Goal: Transaction & Acquisition: Book appointment/travel/reservation

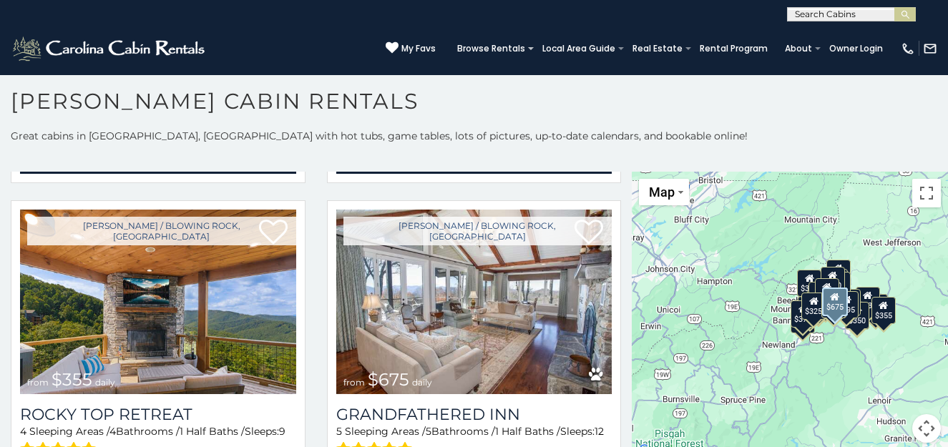
scroll to position [715, 0]
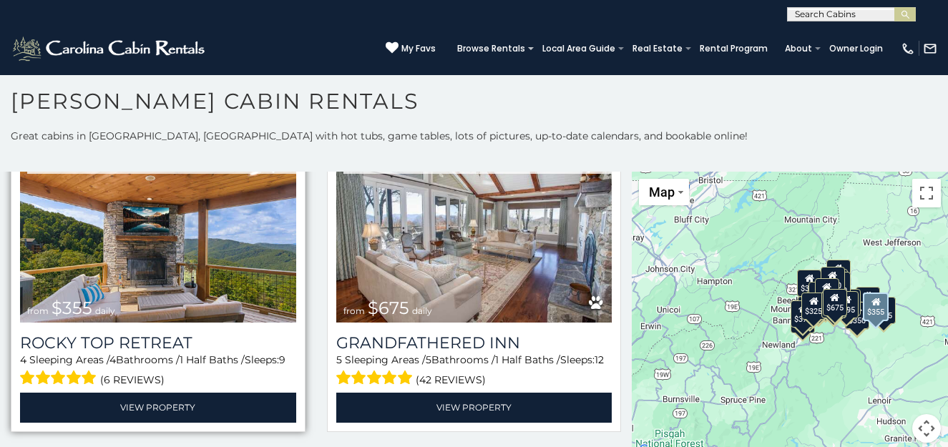
click at [135, 261] on img at bounding box center [158, 230] width 276 height 185
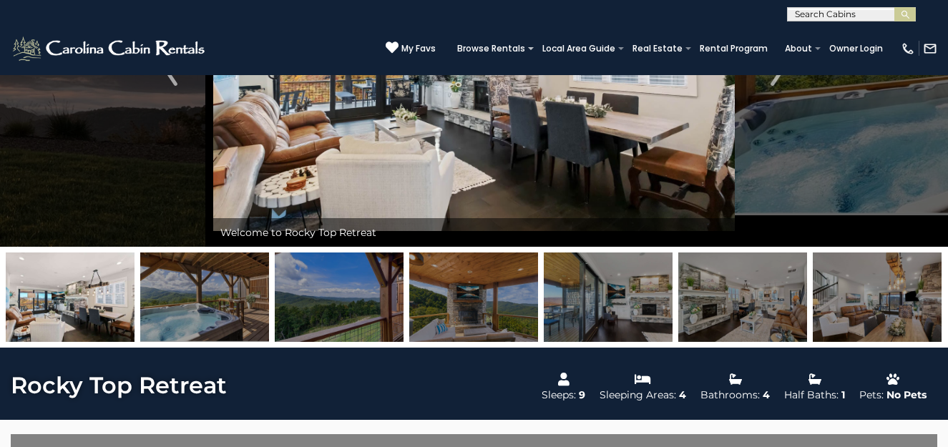
scroll to position [215, 0]
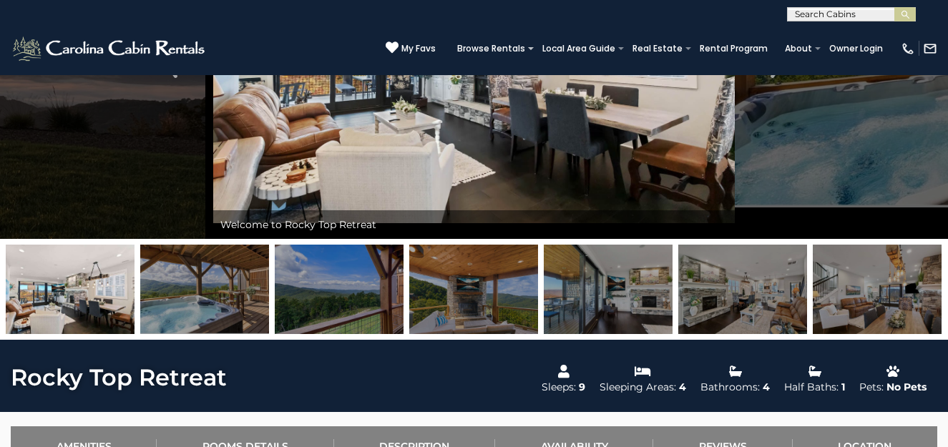
click at [225, 294] on img at bounding box center [204, 289] width 129 height 89
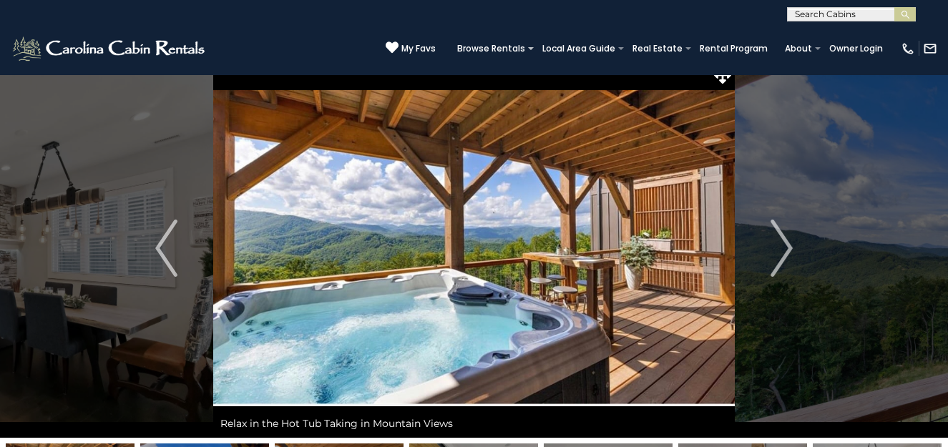
scroll to position [0, 0]
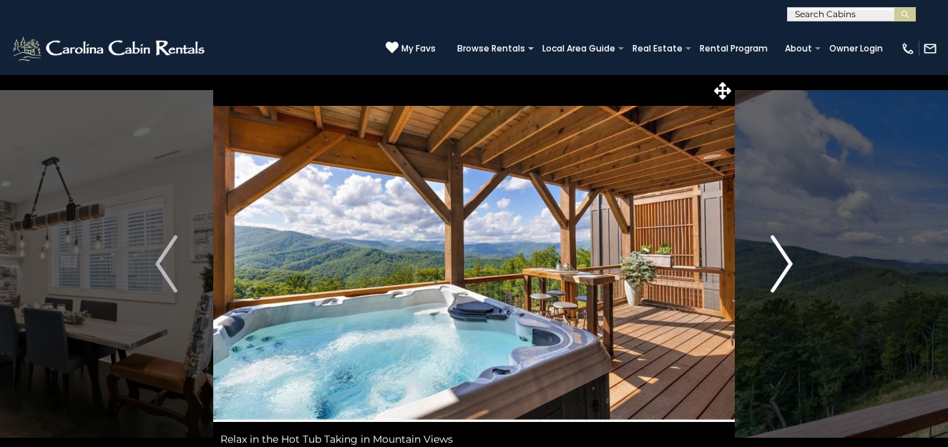
click at [780, 258] on img "Next" at bounding box center [780, 263] width 21 height 57
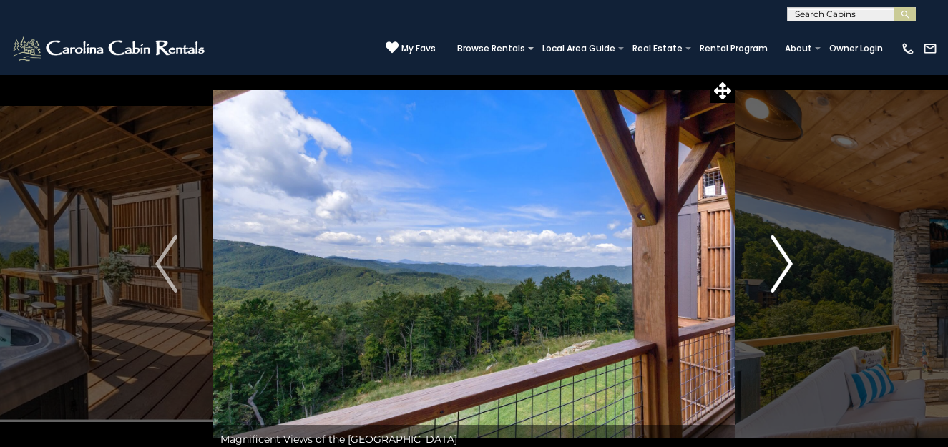
click at [780, 258] on img "Next" at bounding box center [780, 263] width 21 height 57
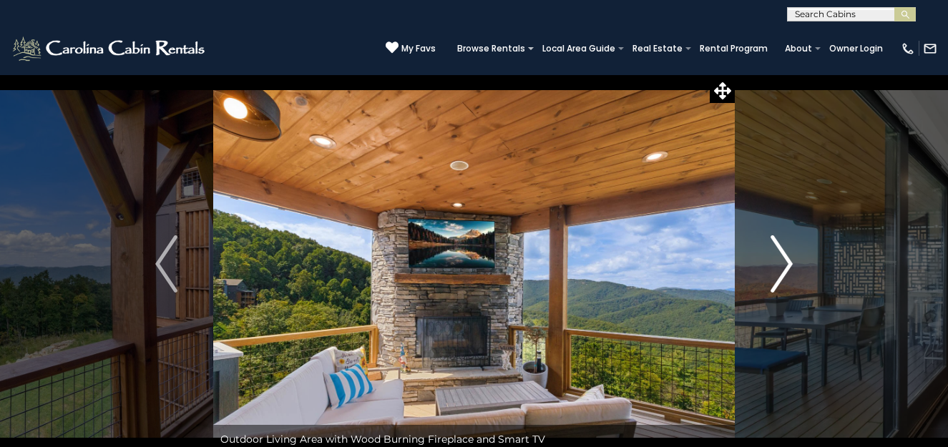
click at [779, 260] on img "Next" at bounding box center [780, 263] width 21 height 57
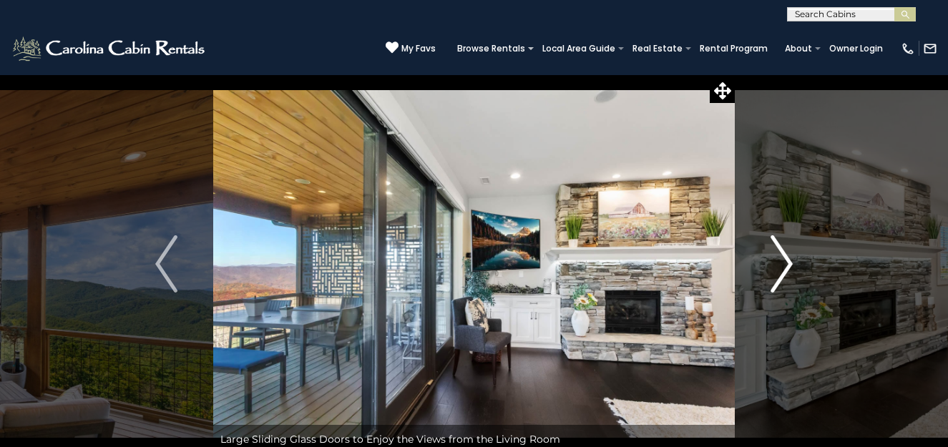
click at [786, 261] on img "Next" at bounding box center [780, 263] width 21 height 57
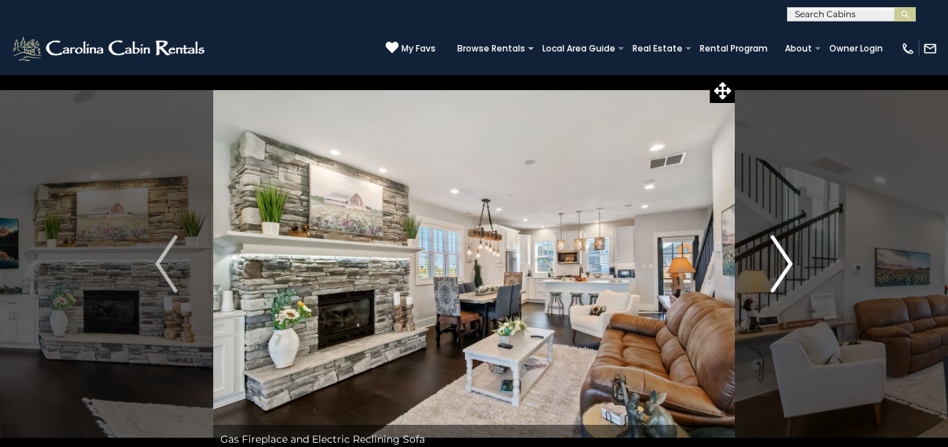
click at [790, 263] on img "Next" at bounding box center [780, 263] width 21 height 57
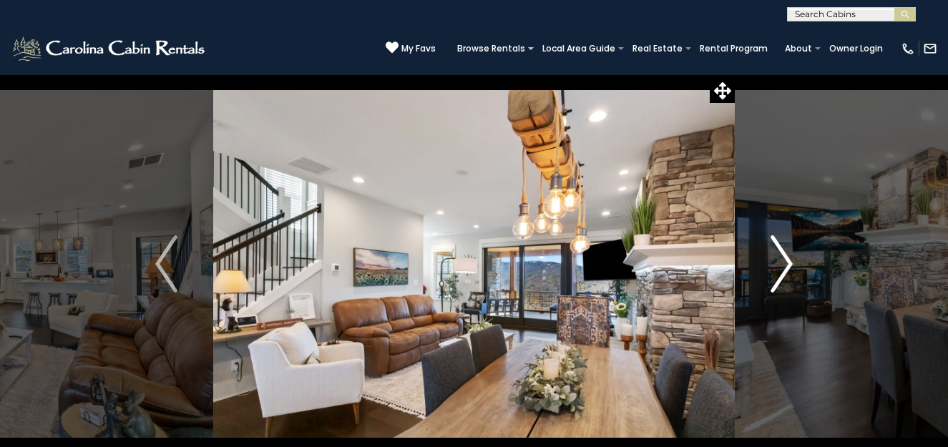
click at [785, 265] on img "Next" at bounding box center [780, 263] width 21 height 57
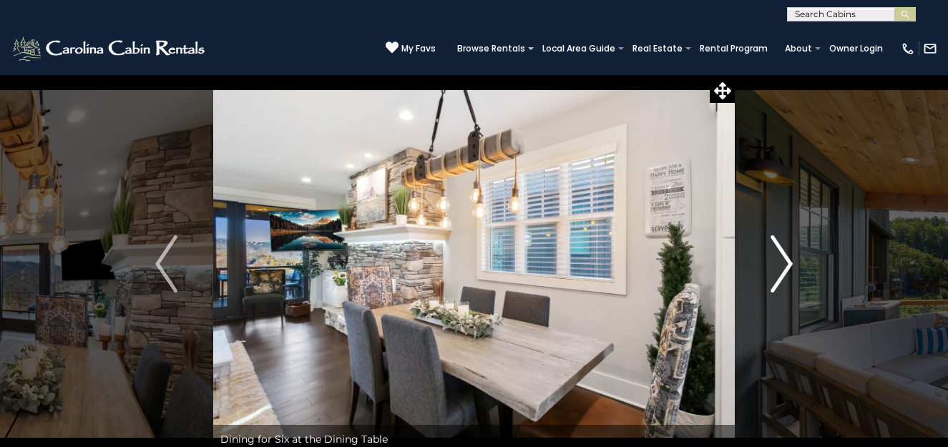
click at [785, 265] on img "Next" at bounding box center [780, 263] width 21 height 57
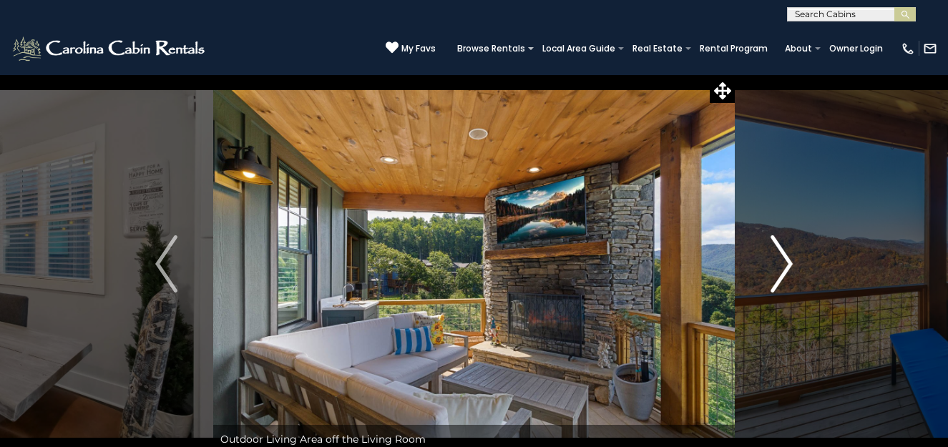
click at [785, 265] on img "Next" at bounding box center [780, 263] width 21 height 57
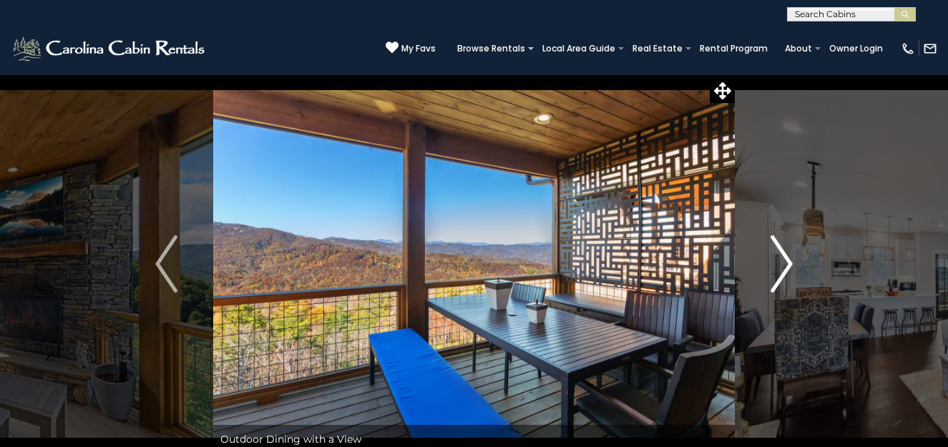
click at [785, 265] on img "Next" at bounding box center [780, 263] width 21 height 57
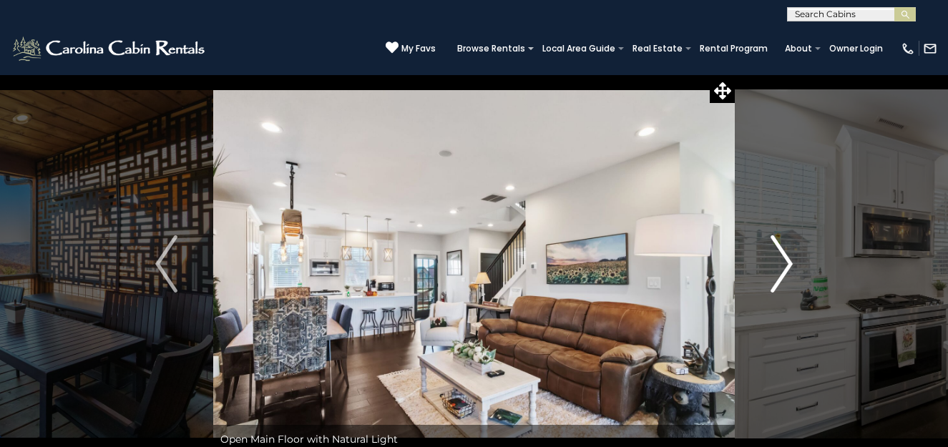
click at [785, 265] on img "Next" at bounding box center [780, 263] width 21 height 57
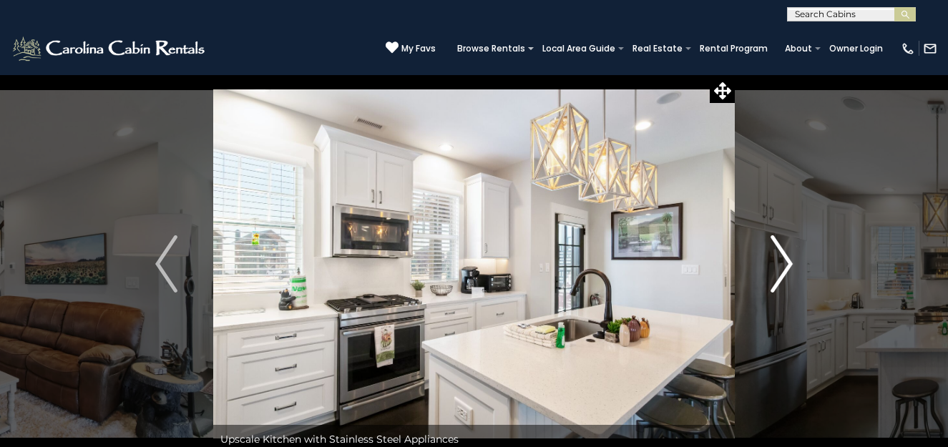
click at [779, 263] on img "Next" at bounding box center [780, 263] width 21 height 57
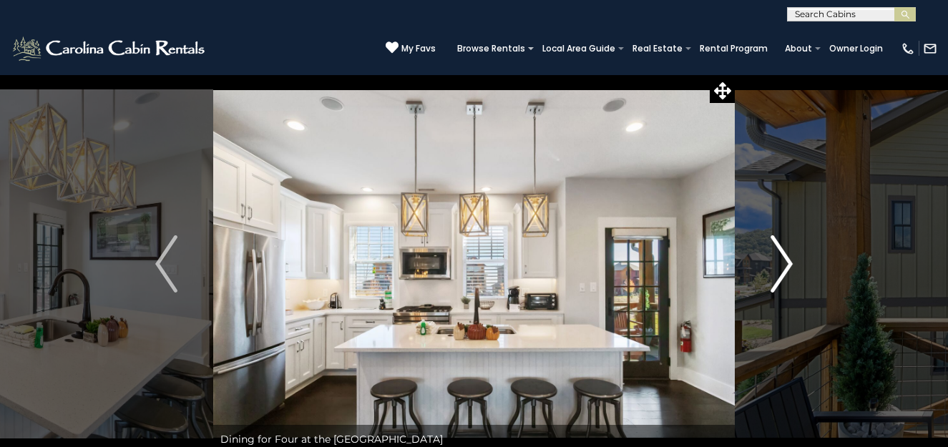
click at [779, 263] on img "Next" at bounding box center [780, 263] width 21 height 57
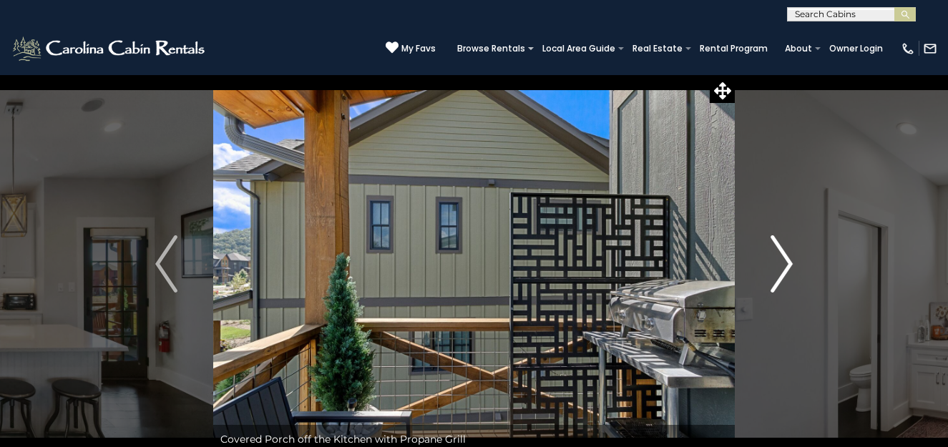
click at [779, 263] on img "Next" at bounding box center [780, 263] width 21 height 57
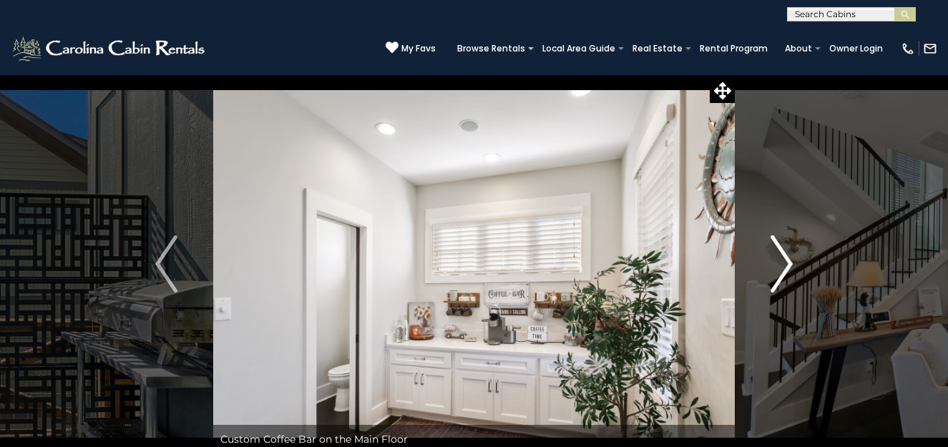
click at [779, 263] on img "Next" at bounding box center [780, 263] width 21 height 57
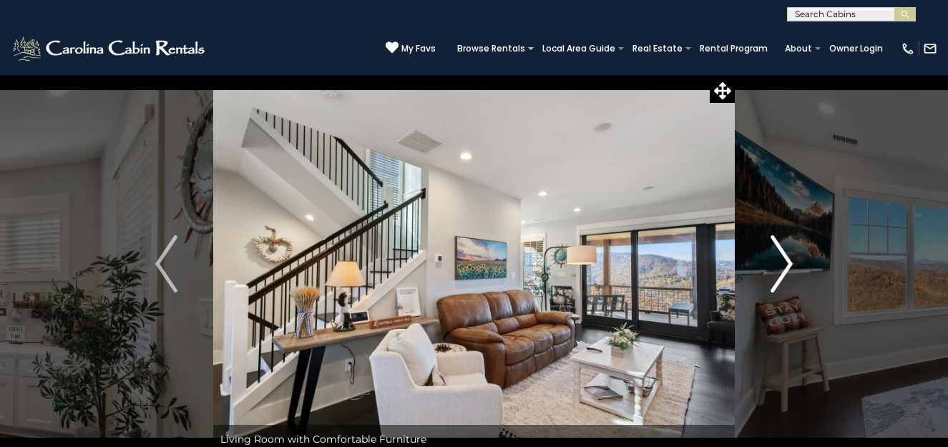
click at [779, 263] on img "Next" at bounding box center [780, 263] width 21 height 57
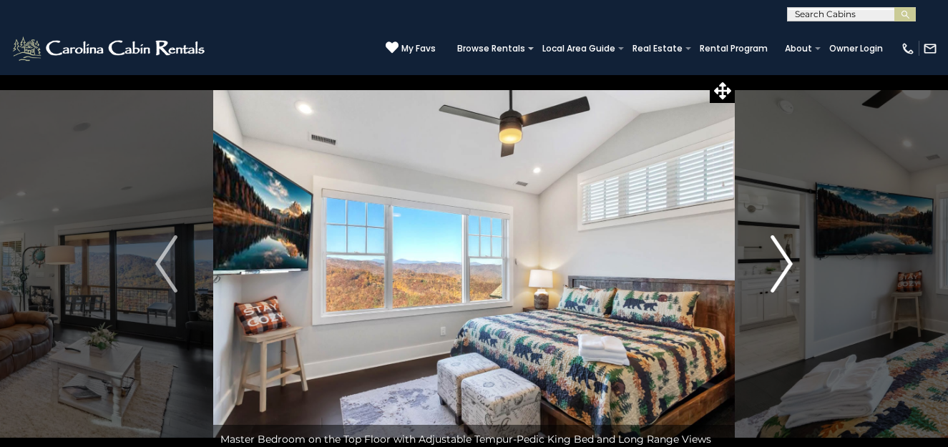
click at [779, 263] on img "Next" at bounding box center [780, 263] width 21 height 57
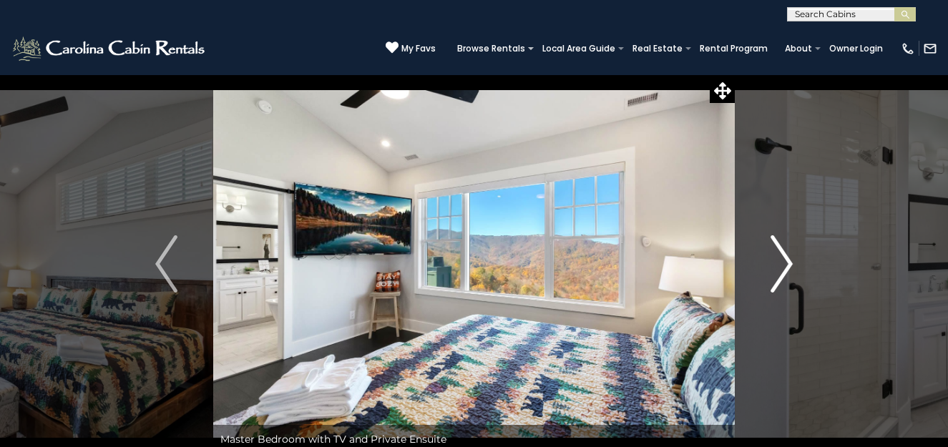
click at [779, 263] on img "Next" at bounding box center [780, 263] width 21 height 57
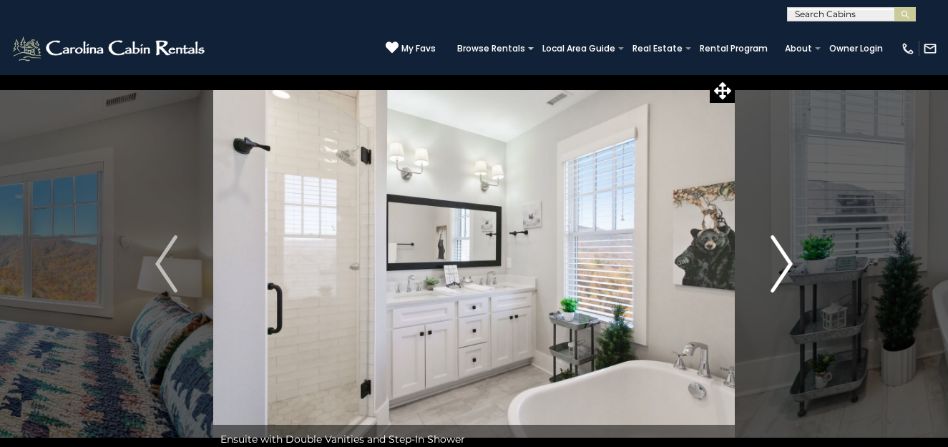
click at [779, 263] on img "Next" at bounding box center [780, 263] width 21 height 57
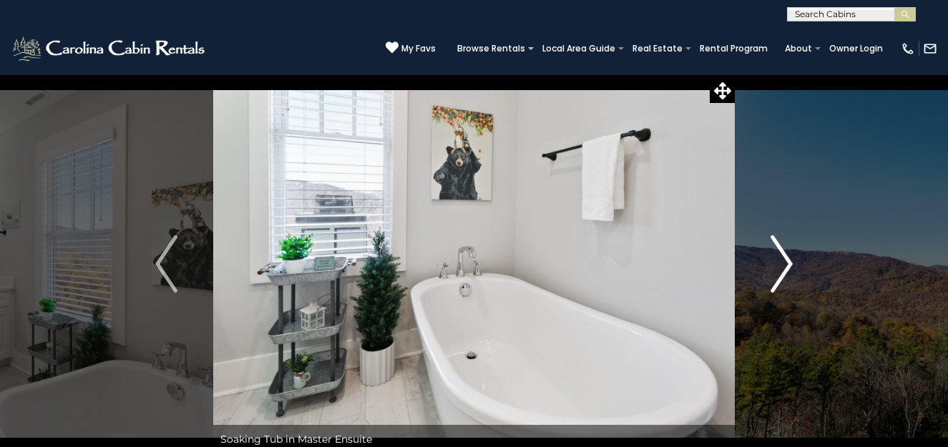
click at [779, 263] on img "Next" at bounding box center [780, 263] width 21 height 57
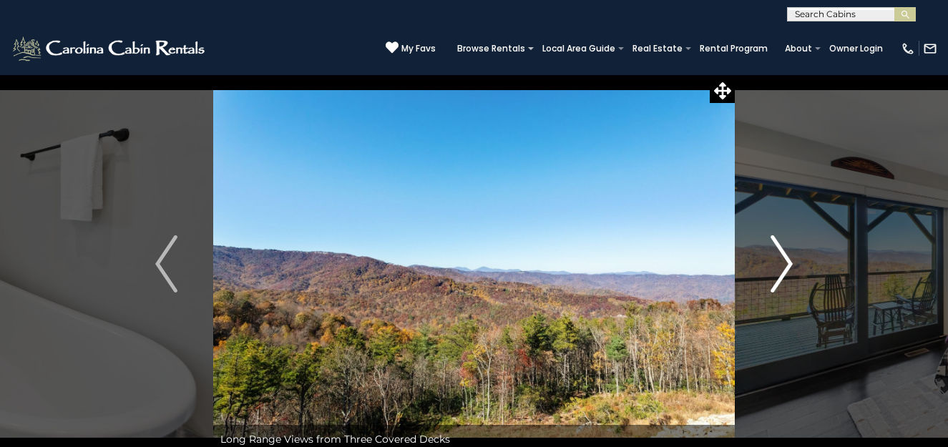
click at [779, 263] on img "Next" at bounding box center [780, 263] width 21 height 57
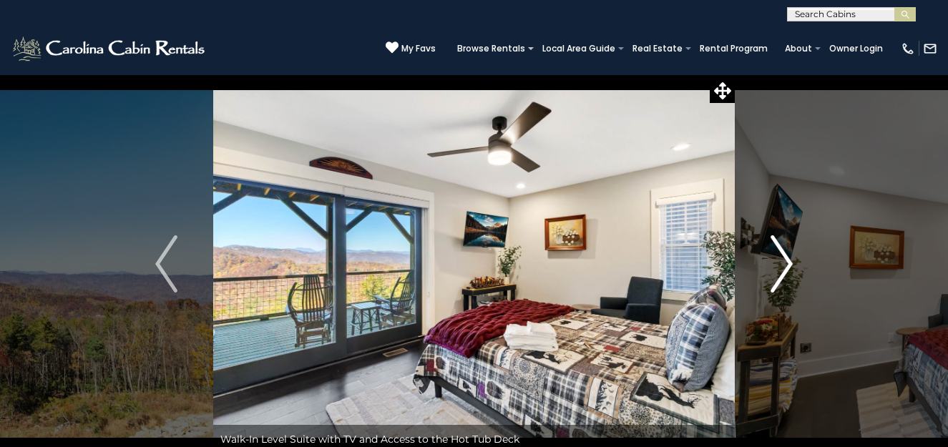
click at [779, 263] on img "Next" at bounding box center [780, 263] width 21 height 57
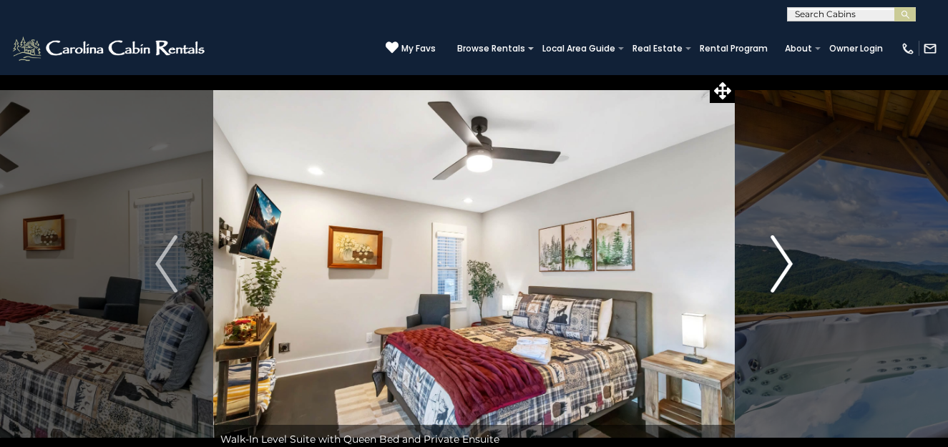
click at [779, 263] on img "Next" at bounding box center [780, 263] width 21 height 57
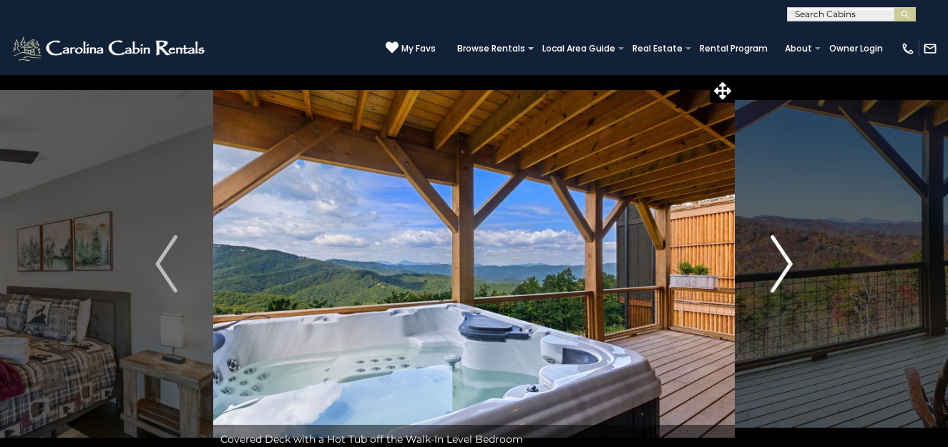
click at [779, 263] on img "Next" at bounding box center [780, 263] width 21 height 57
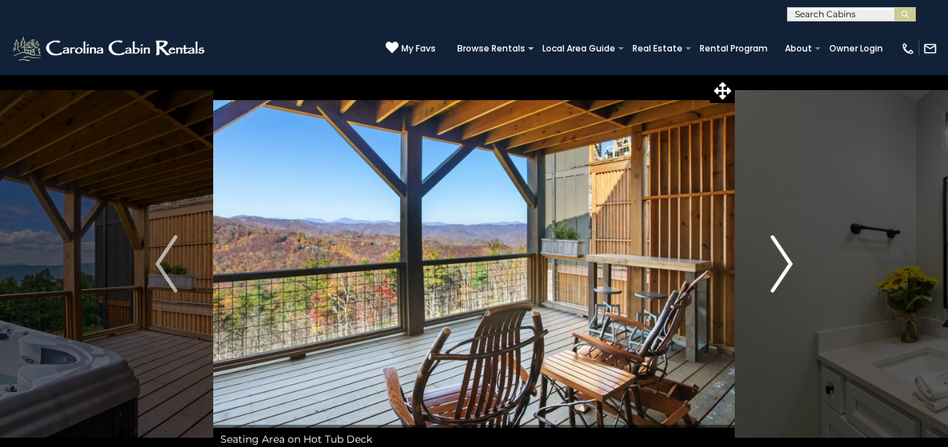
click at [779, 263] on img "Next" at bounding box center [780, 263] width 21 height 57
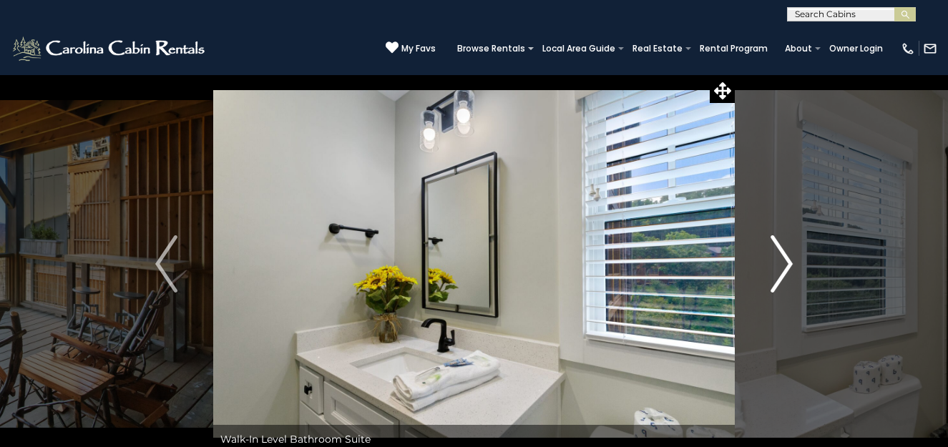
click at [779, 263] on img "Next" at bounding box center [780, 263] width 21 height 57
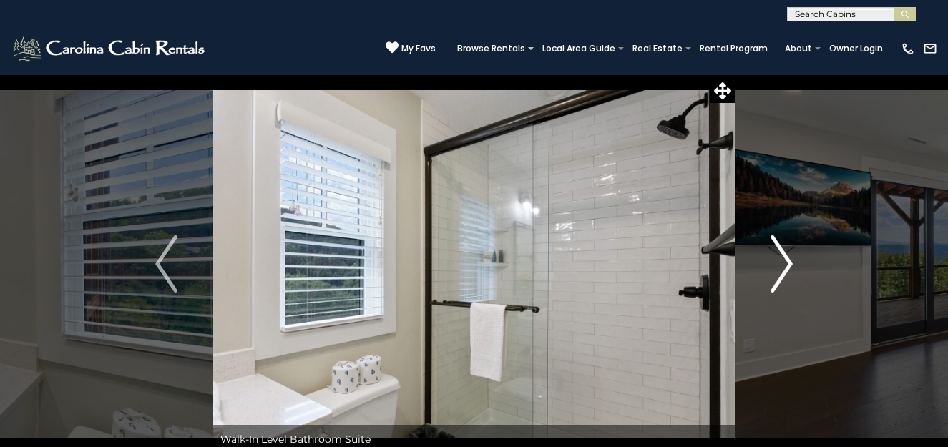
click at [779, 263] on img "Next" at bounding box center [780, 263] width 21 height 57
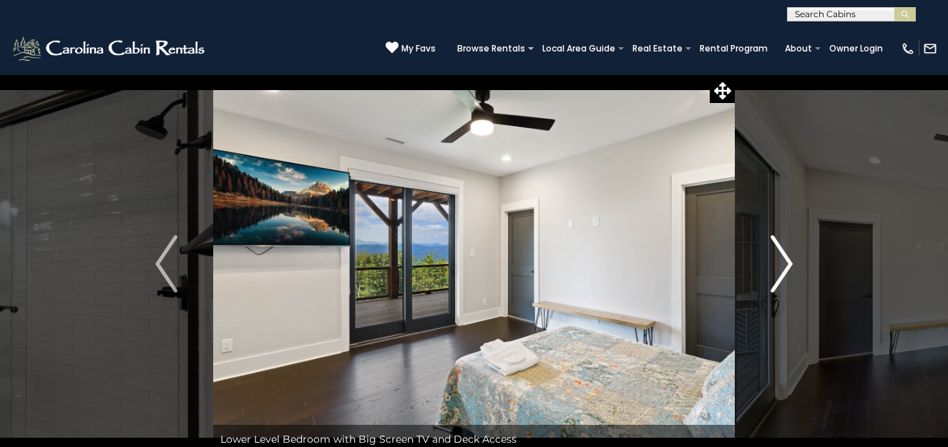
click at [779, 263] on img "Next" at bounding box center [780, 263] width 21 height 57
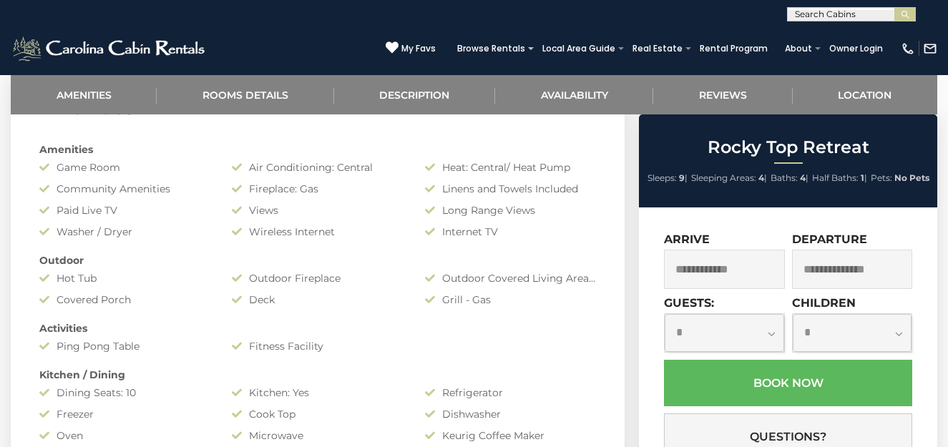
scroll to position [644, 0]
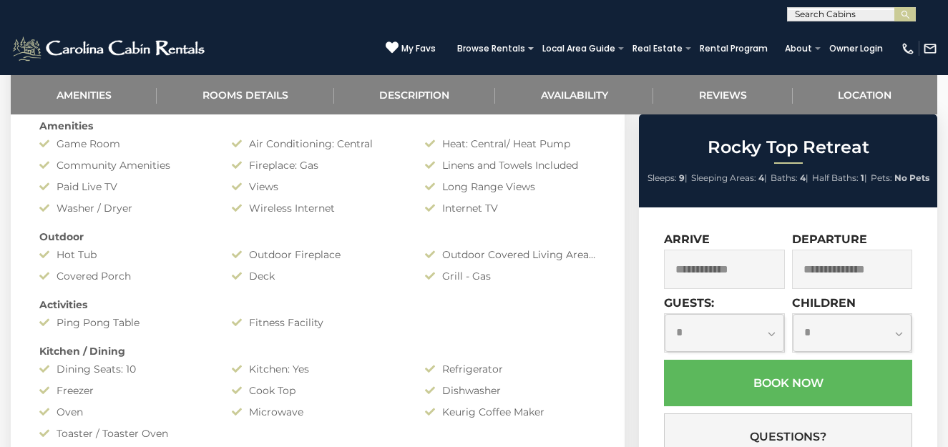
click at [745, 266] on input "text" at bounding box center [724, 269] width 120 height 39
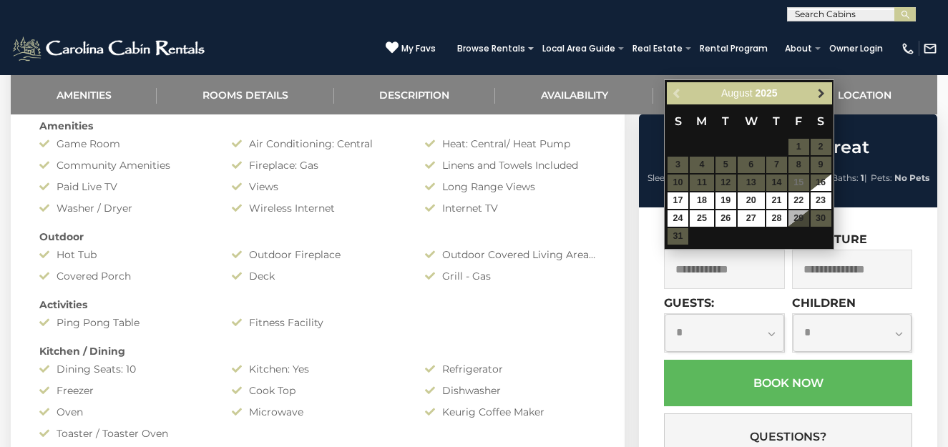
click at [818, 88] on span "Next" at bounding box center [820, 93] width 11 height 11
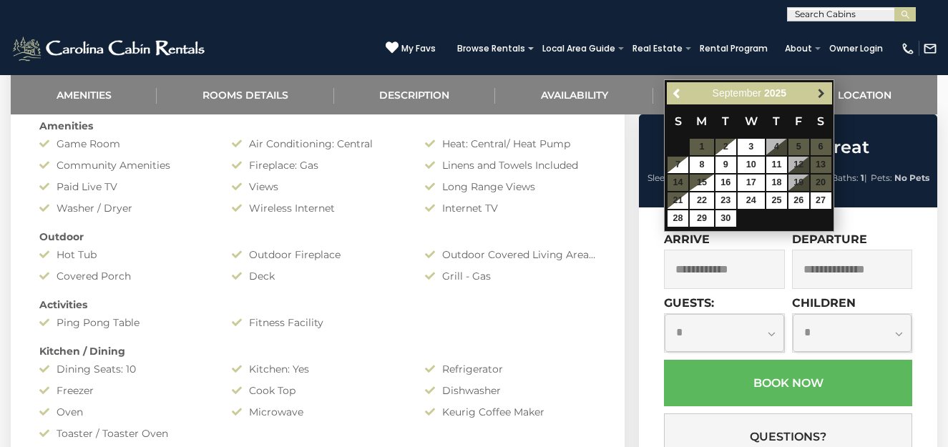
click at [817, 95] on span "Next" at bounding box center [820, 93] width 11 height 11
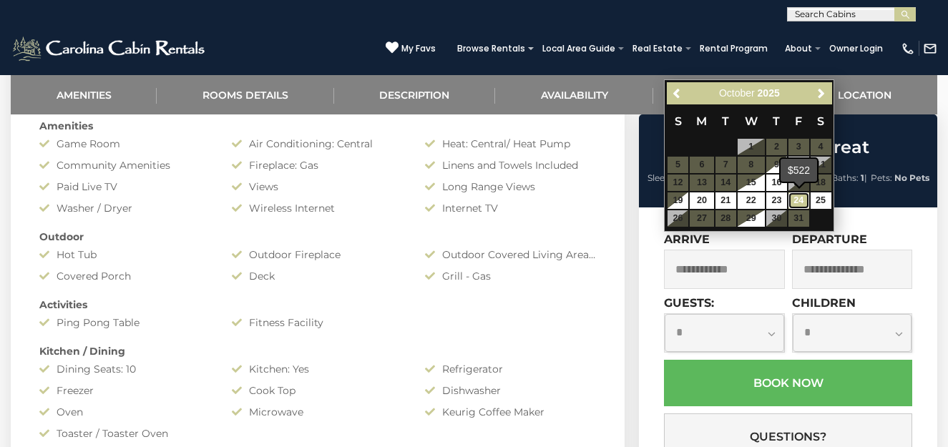
click at [797, 197] on link "24" at bounding box center [798, 200] width 21 height 16
type input "**********"
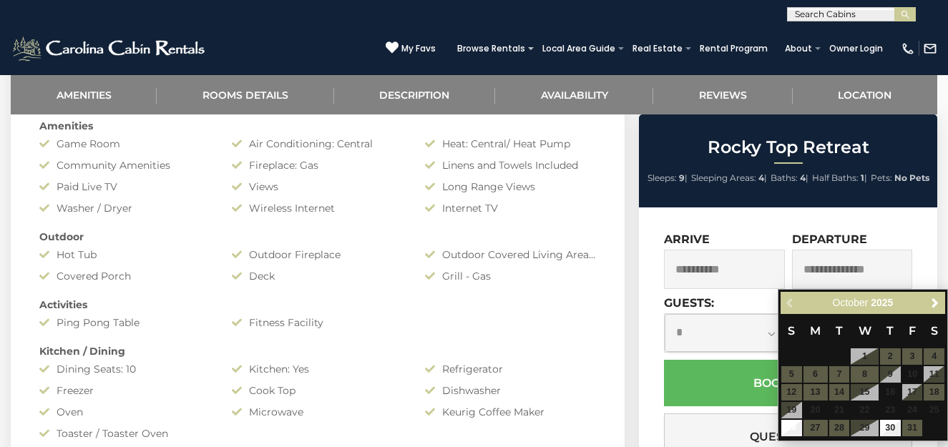
click at [889, 273] on input "text" at bounding box center [852, 269] width 120 height 39
click at [879, 268] on input "text" at bounding box center [852, 269] width 120 height 39
click at [930, 313] on div "Previous Next October 2025" at bounding box center [862, 303] width 165 height 22
click at [933, 294] on link "Next" at bounding box center [935, 303] width 18 height 18
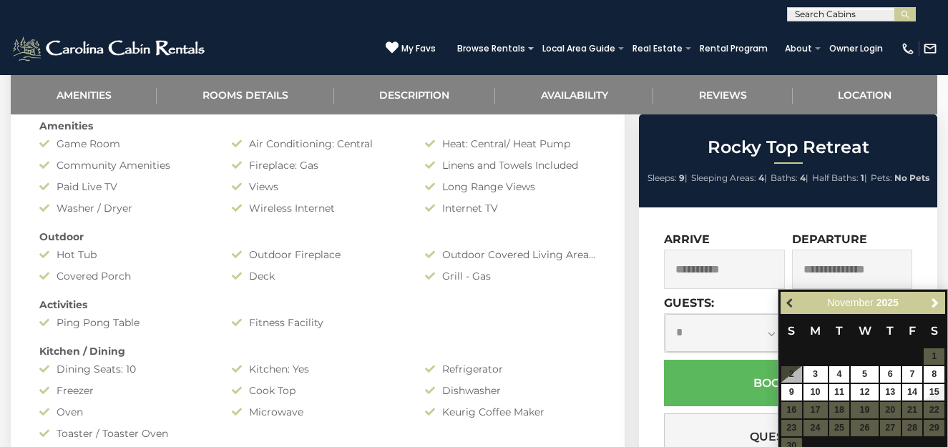
click at [795, 303] on span "Previous" at bounding box center [790, 303] width 11 height 11
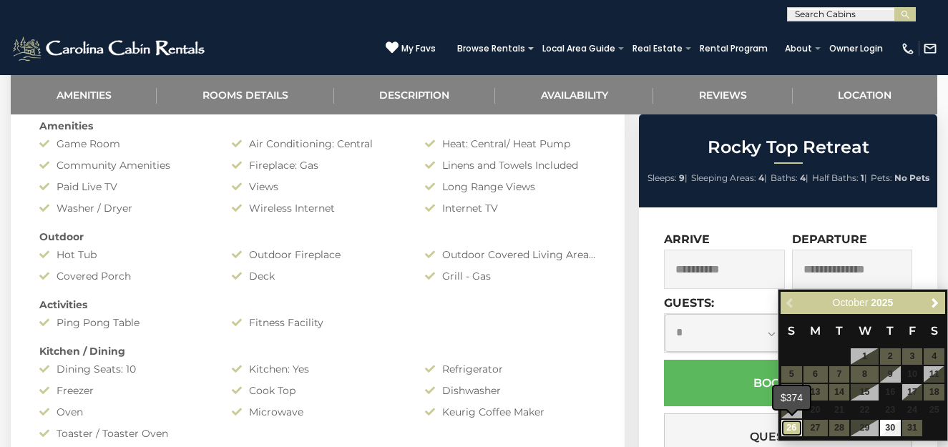
click at [792, 431] on link "26" at bounding box center [791, 428] width 21 height 16
type input "**********"
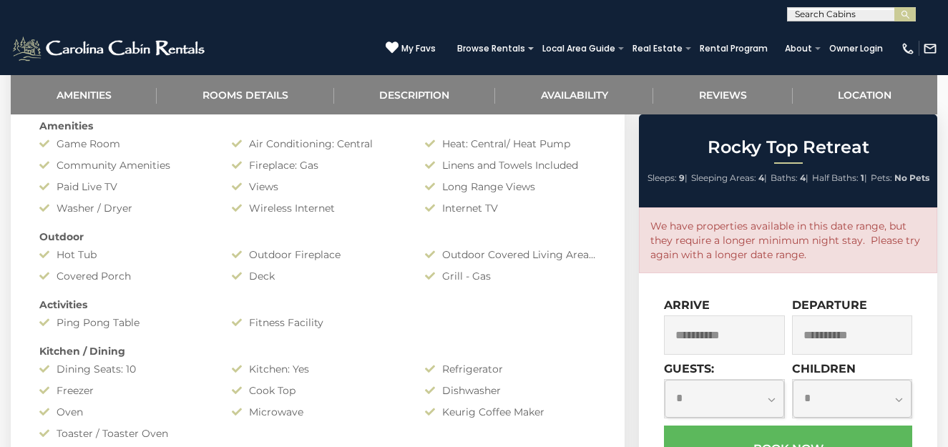
click at [698, 333] on input "**********" at bounding box center [724, 334] width 120 height 39
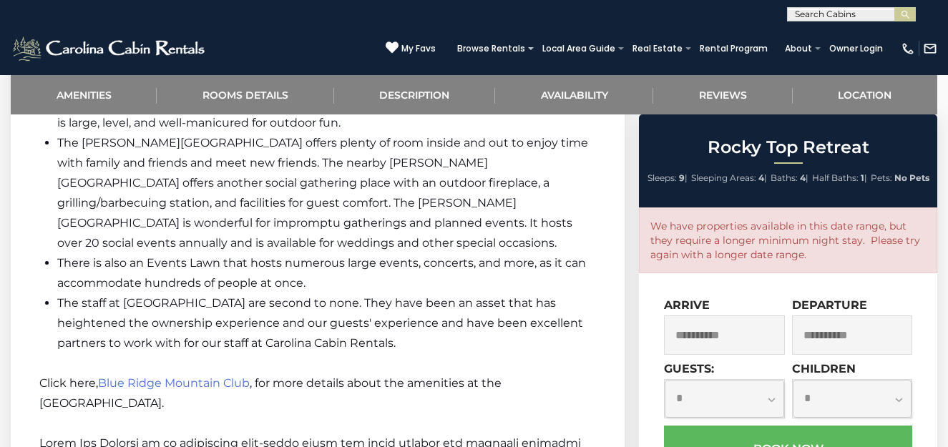
scroll to position [2102, 0]
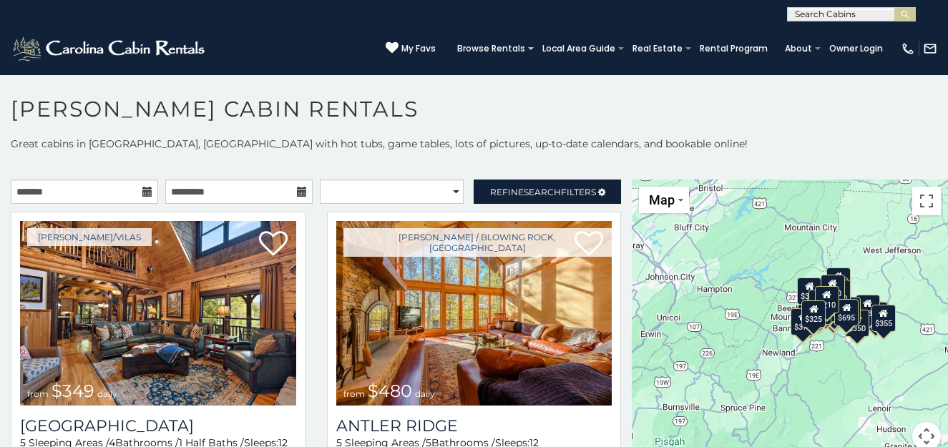
scroll to position [8, 0]
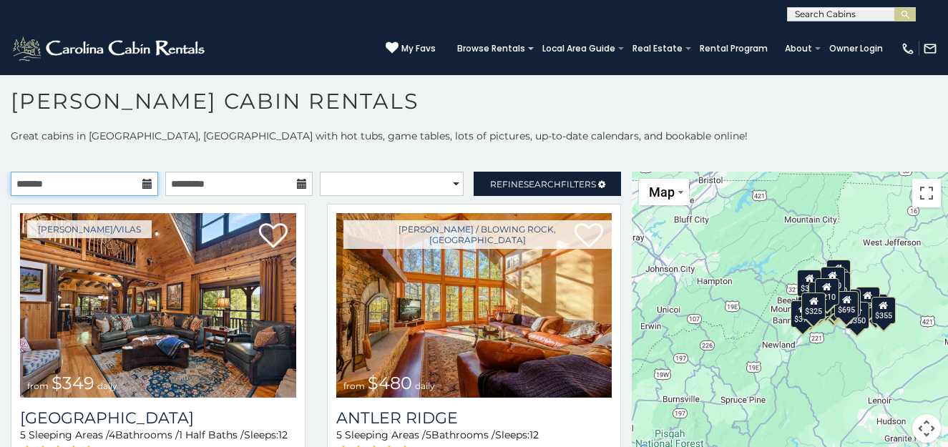
click at [100, 187] on input "text" at bounding box center [84, 184] width 147 height 24
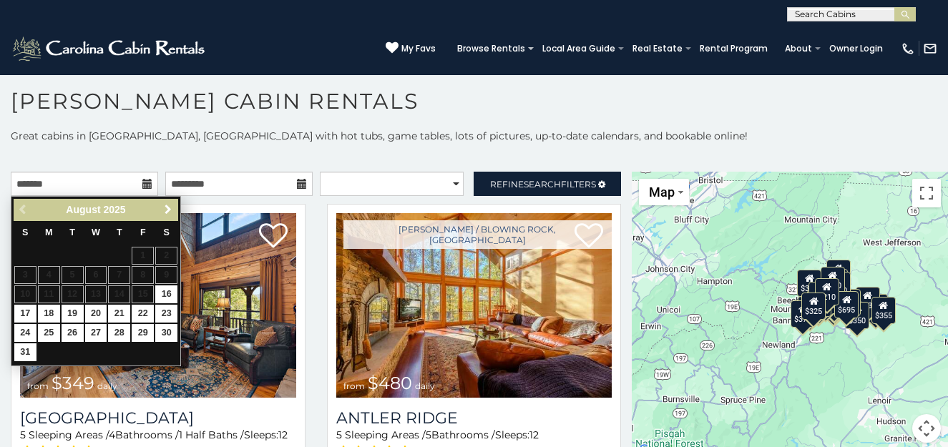
click at [166, 208] on span "Next" at bounding box center [167, 209] width 11 height 11
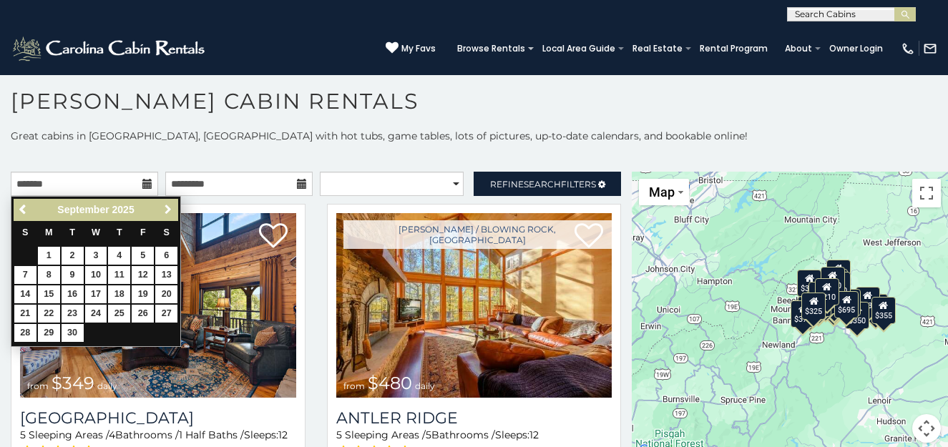
click at [165, 209] on span "Next" at bounding box center [167, 209] width 11 height 11
click at [119, 306] on link "23" at bounding box center [119, 314] width 22 height 18
type input "**********"
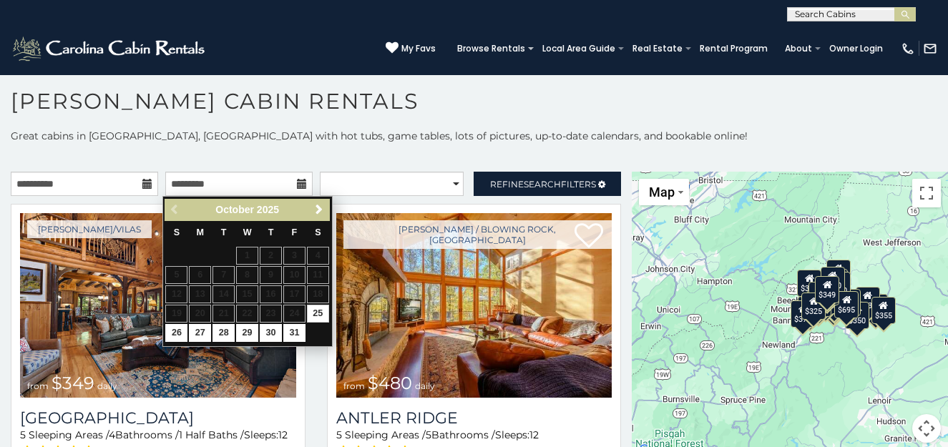
click at [298, 185] on icon at bounding box center [302, 184] width 10 height 10
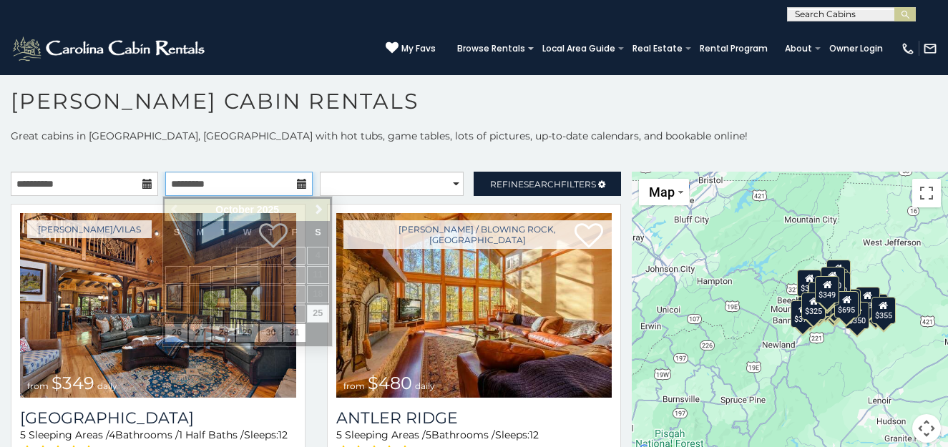
click at [304, 188] on input "text" at bounding box center [238, 184] width 147 height 24
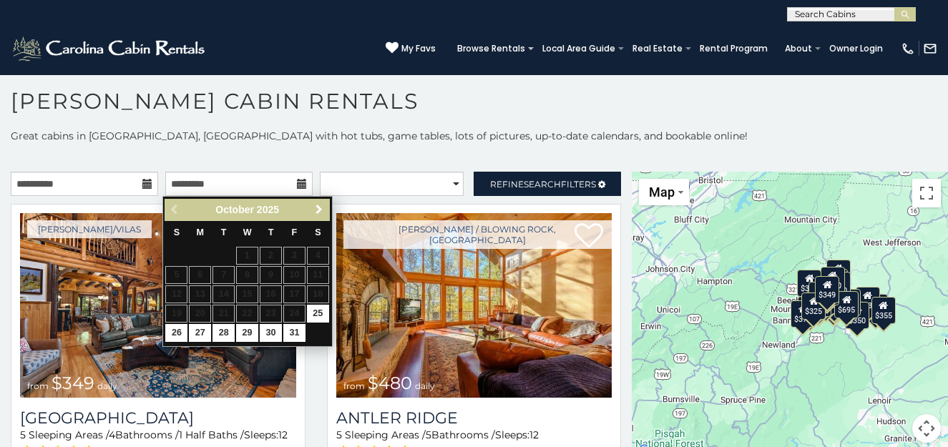
click at [320, 205] on span "Next" at bounding box center [318, 209] width 11 height 11
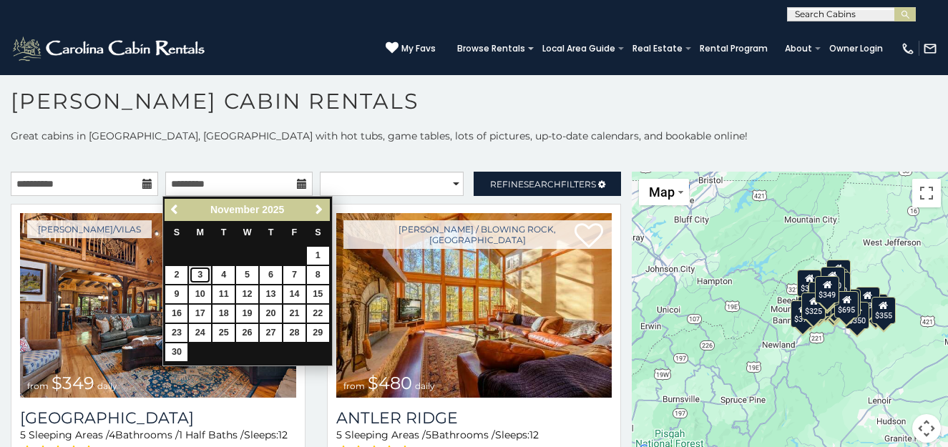
click at [200, 269] on link "3" at bounding box center [200, 275] width 22 height 18
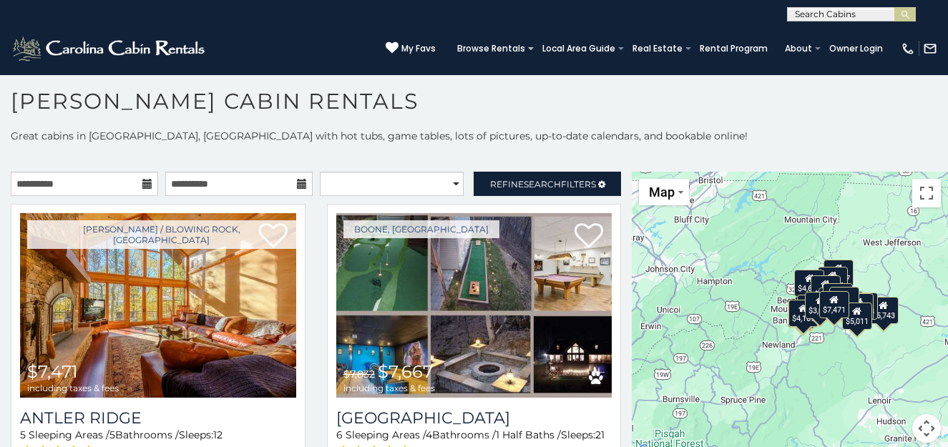
click at [297, 181] on icon at bounding box center [302, 184] width 10 height 10
click at [271, 182] on input "**********" at bounding box center [238, 184] width 147 height 24
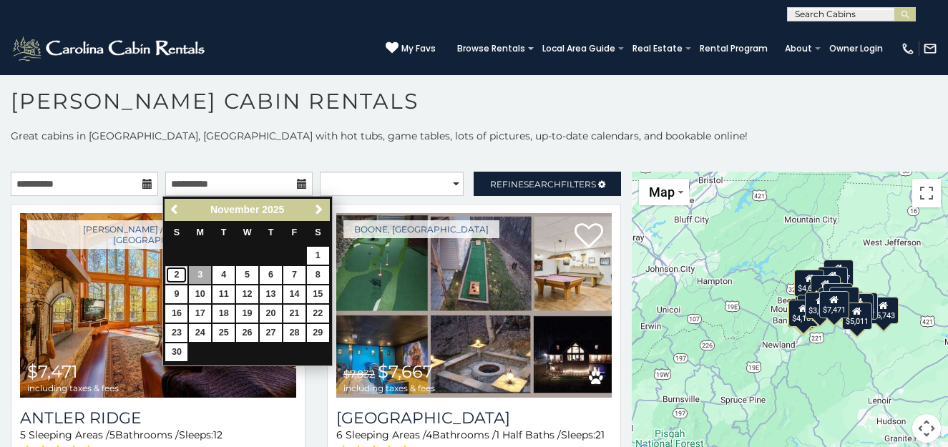
click at [178, 266] on link "2" at bounding box center [176, 275] width 22 height 18
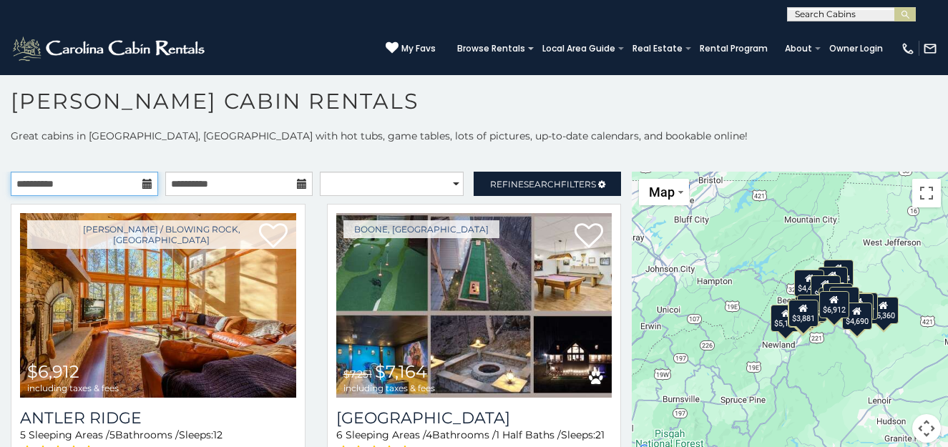
click at [114, 186] on input "**********" at bounding box center [84, 184] width 147 height 24
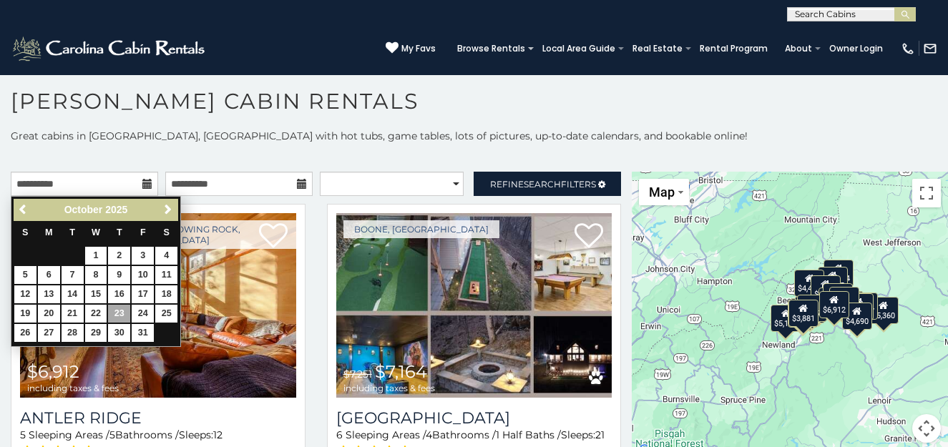
click at [298, 184] on icon at bounding box center [302, 184] width 10 height 10
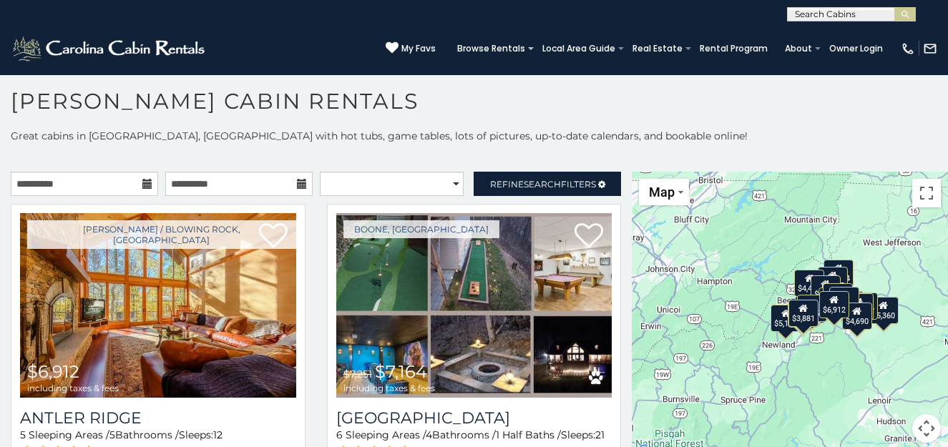
click at [298, 184] on icon at bounding box center [302, 184] width 10 height 10
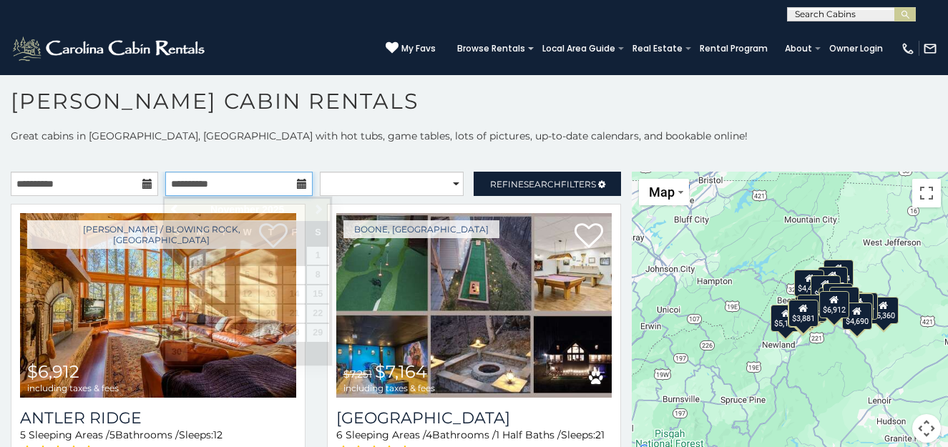
click at [273, 185] on input "**********" at bounding box center [238, 184] width 147 height 24
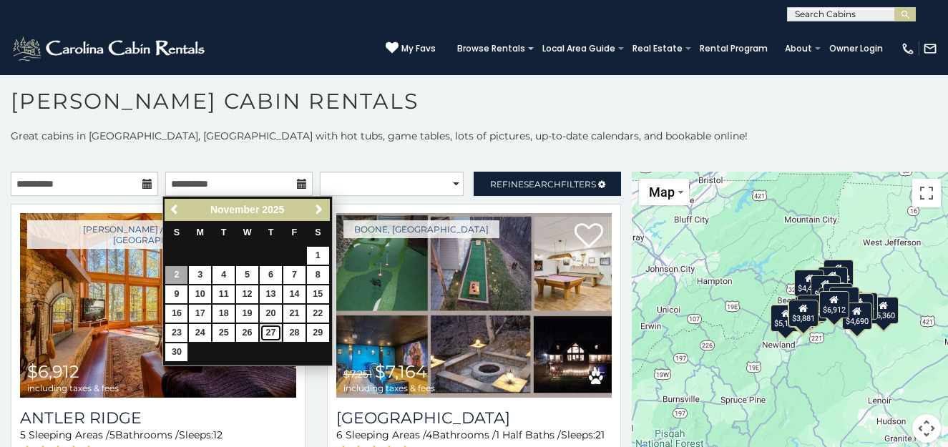
click at [269, 328] on link "27" at bounding box center [271, 333] width 22 height 18
type input "**********"
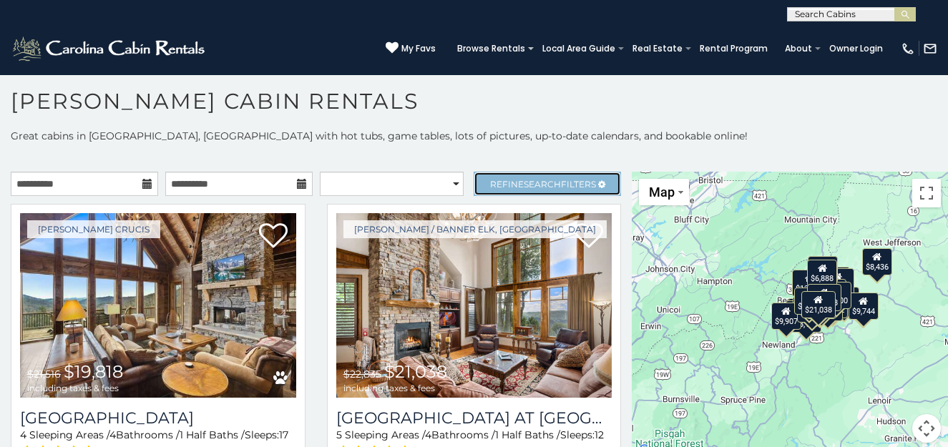
click at [574, 180] on span "Refine Search Filters" at bounding box center [543, 184] width 106 height 11
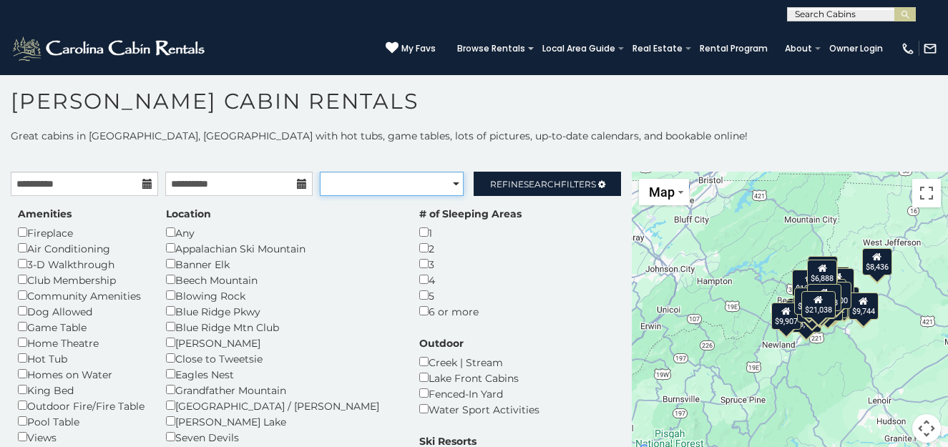
click at [446, 185] on select "**********" at bounding box center [392, 184] width 144 height 24
click at [567, 353] on div "Amenities Fireplace Air Conditioning 3-D Walkthrough Club Membership Community …" at bounding box center [315, 446] width 617 height 479
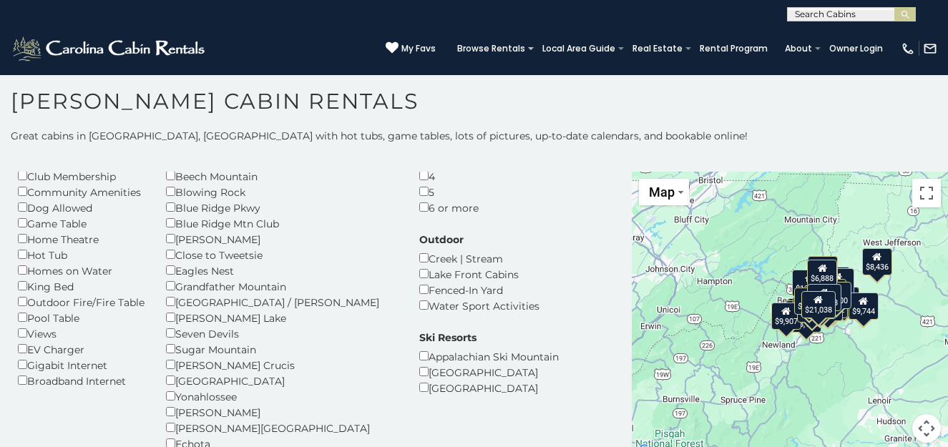
scroll to position [72, 0]
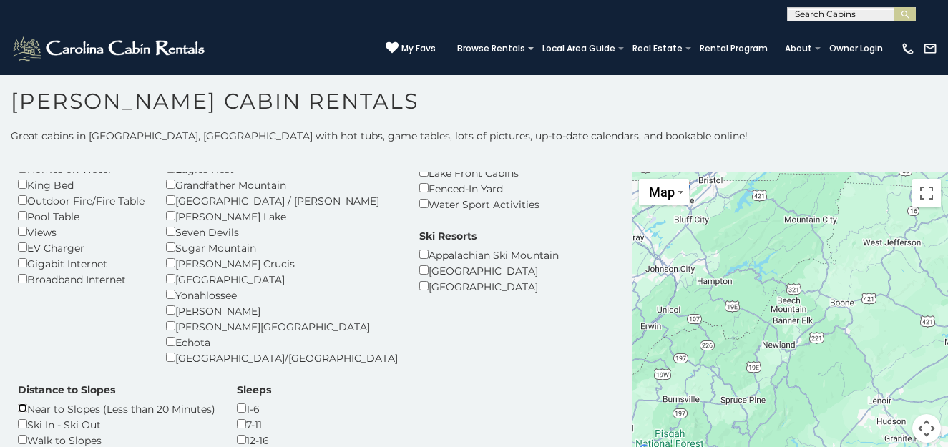
scroll to position [215, 0]
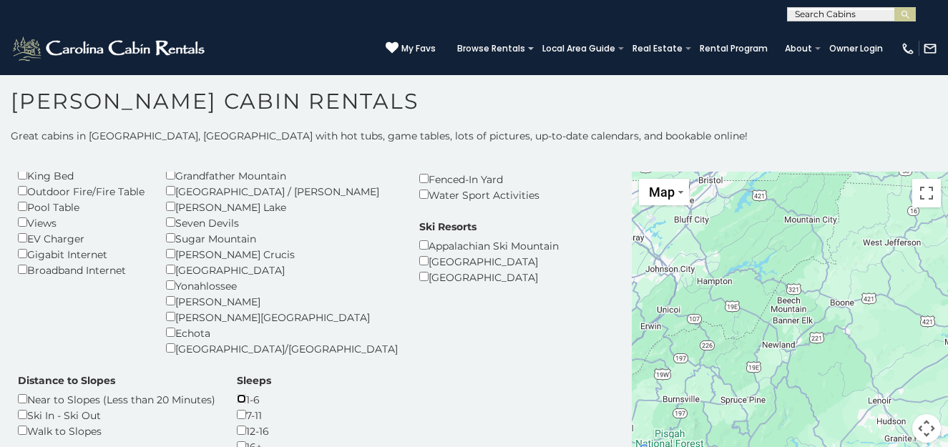
click at [282, 373] on div "Sleeps 1-6 7-11 12-16 16+" at bounding box center [254, 413] width 56 height 81
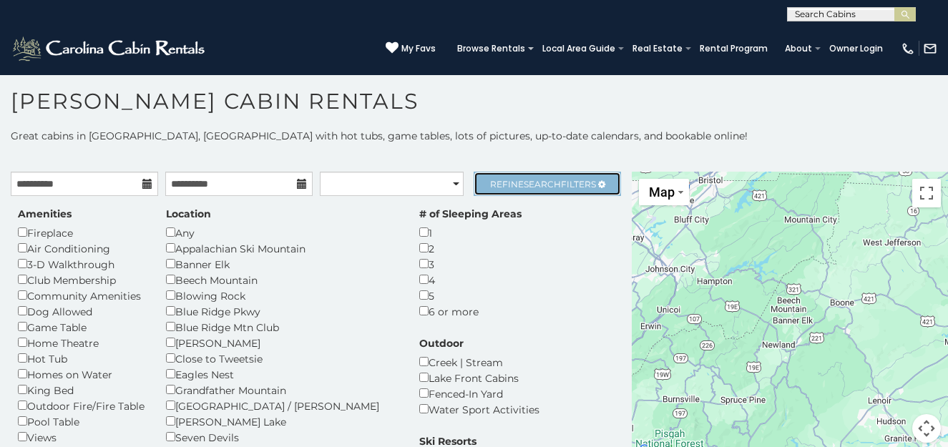
click at [537, 175] on link "Refine Search Filters" at bounding box center [547, 184] width 147 height 24
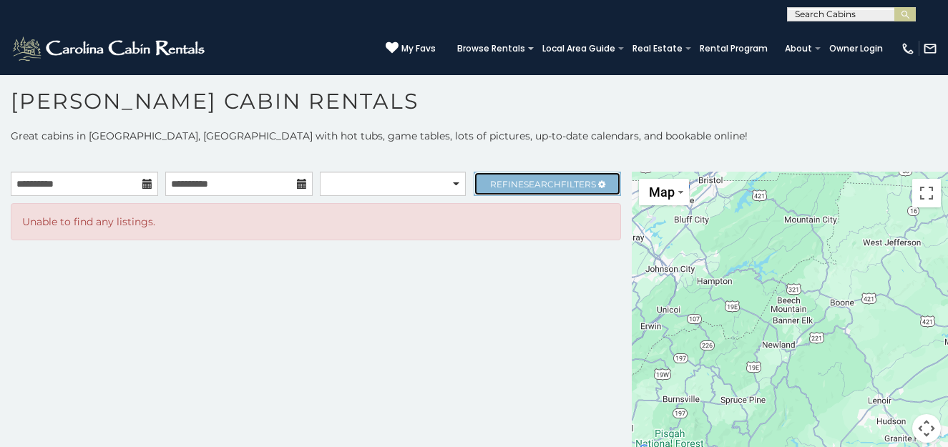
scroll to position [13, 0]
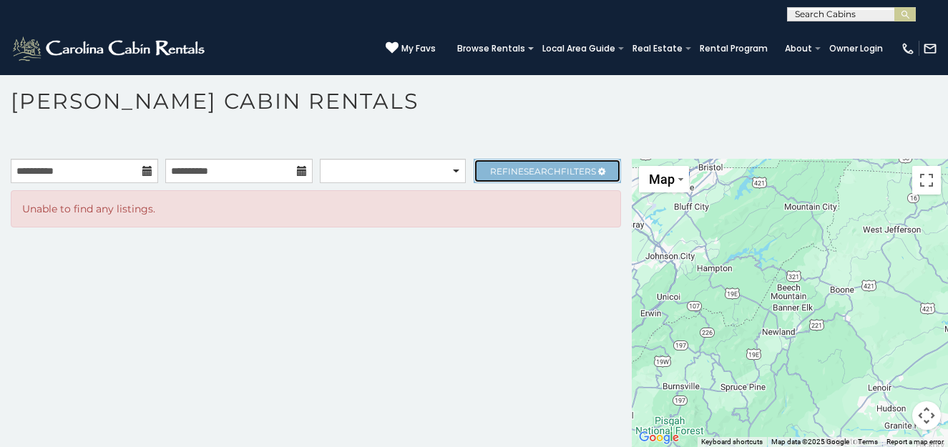
click at [544, 170] on span "Search" at bounding box center [542, 171] width 37 height 11
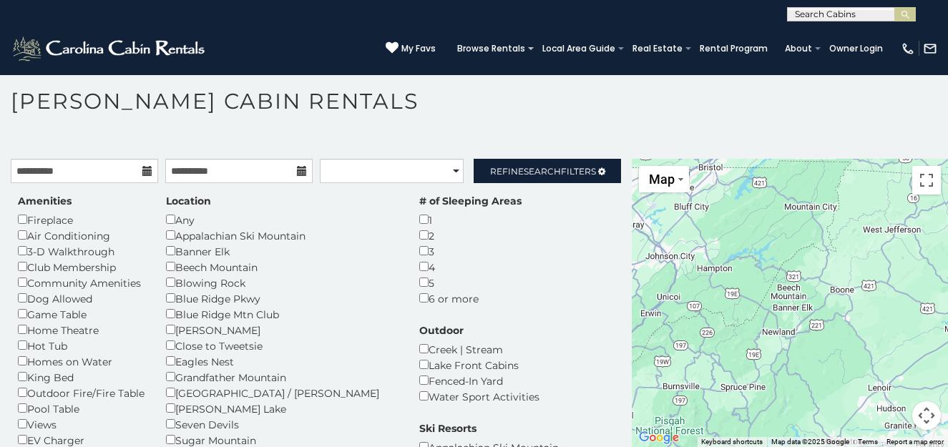
click at [23, 351] on div "Hot Tub" at bounding box center [81, 346] width 127 height 16
click at [190, 351] on div "Close to Tweetsie" at bounding box center [282, 346] width 232 height 16
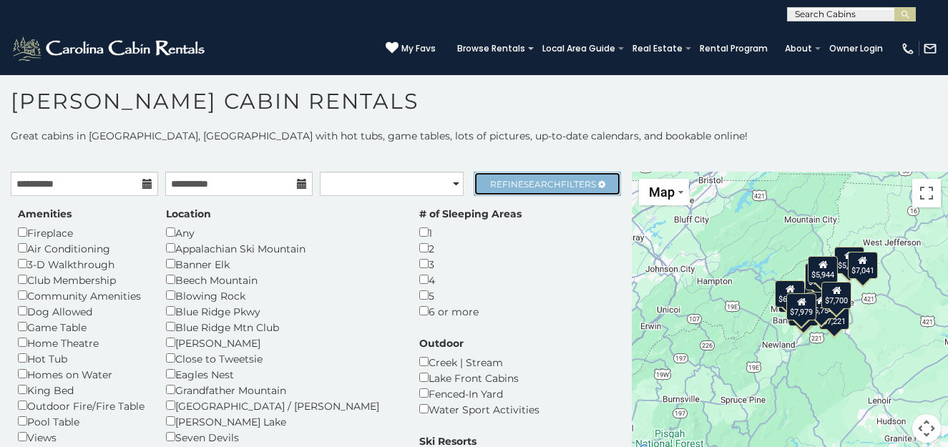
click at [547, 177] on link "Refine Search Filters" at bounding box center [547, 184] width 147 height 24
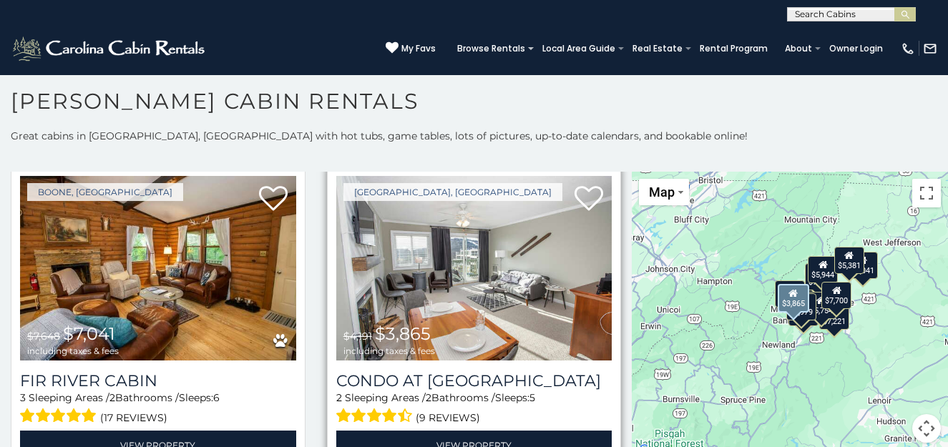
scroll to position [286, 0]
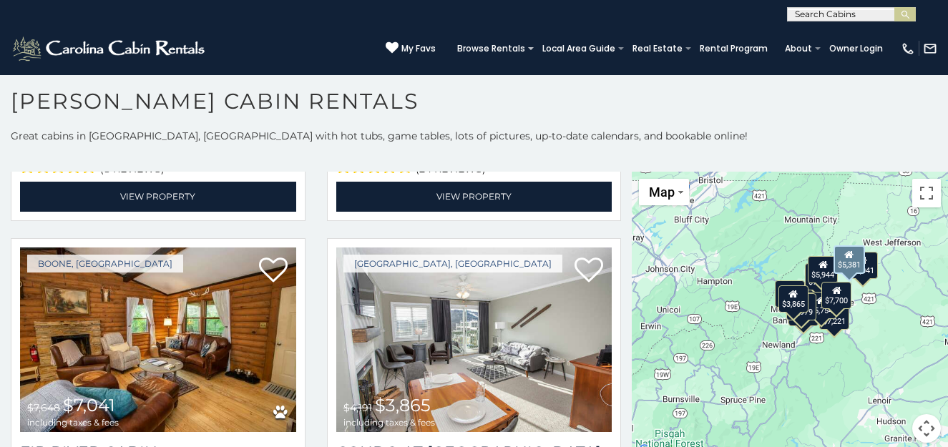
drag, startPoint x: 502, startPoint y: 268, endPoint x: 333, endPoint y: 219, distance: 176.4
click at [333, 219] on div "Boone / Todd, NC $5,810 $5,381 including taxes & fees Appalachian View 3 Sleepi…" at bounding box center [474, 74] width 316 height 312
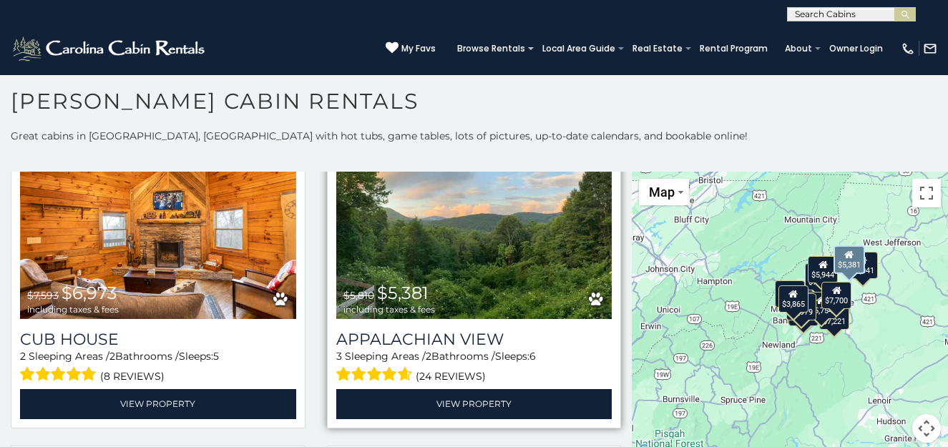
scroll to position [0, 0]
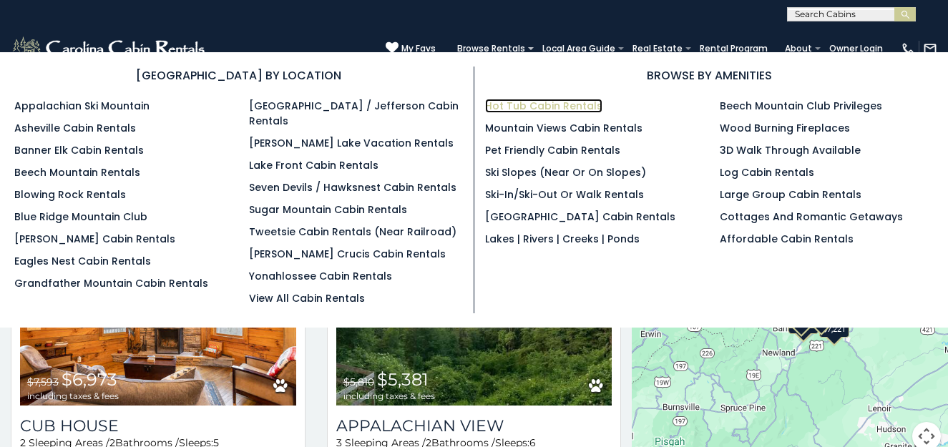
click at [505, 104] on link "Hot Tub Cabin Rentals" at bounding box center [543, 106] width 117 height 14
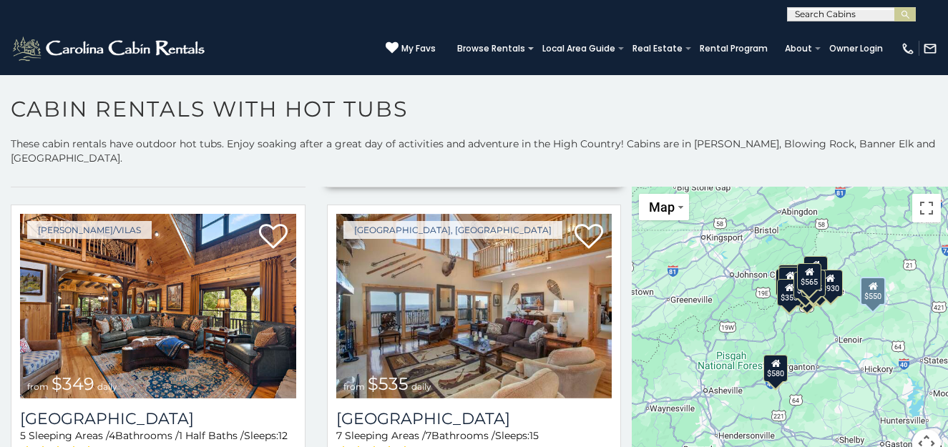
scroll to position [358, 0]
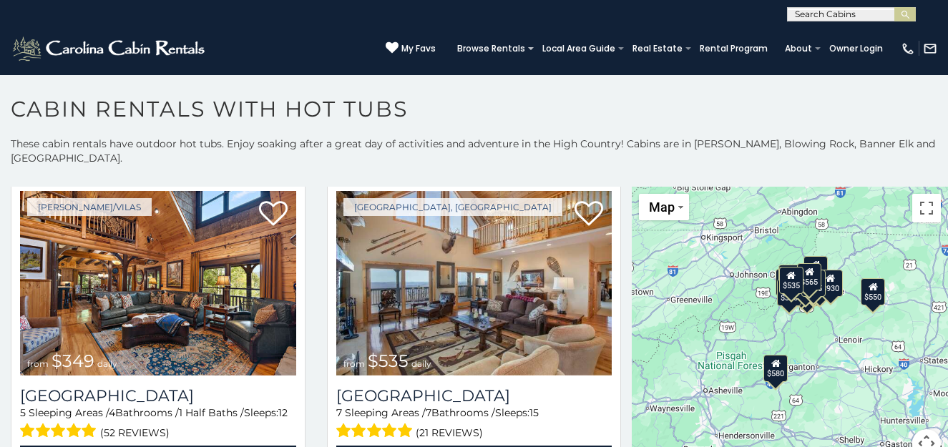
click at [786, 285] on div "$535" at bounding box center [791, 280] width 24 height 27
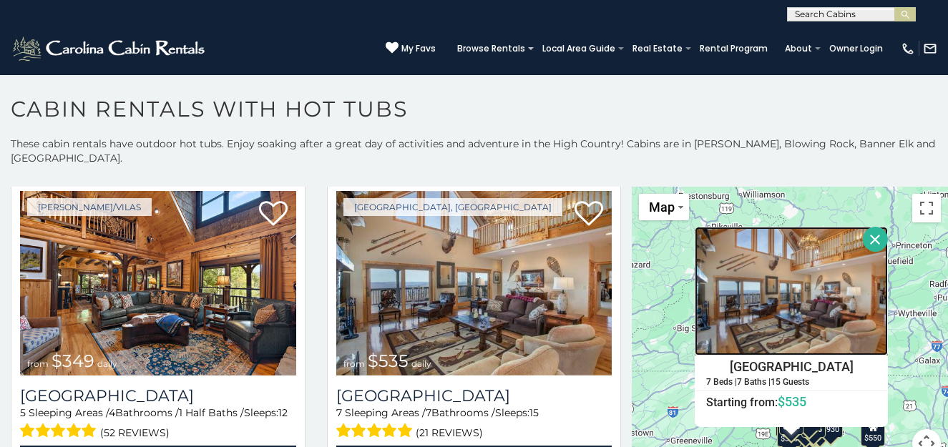
click at [780, 293] on img at bounding box center [791, 291] width 193 height 129
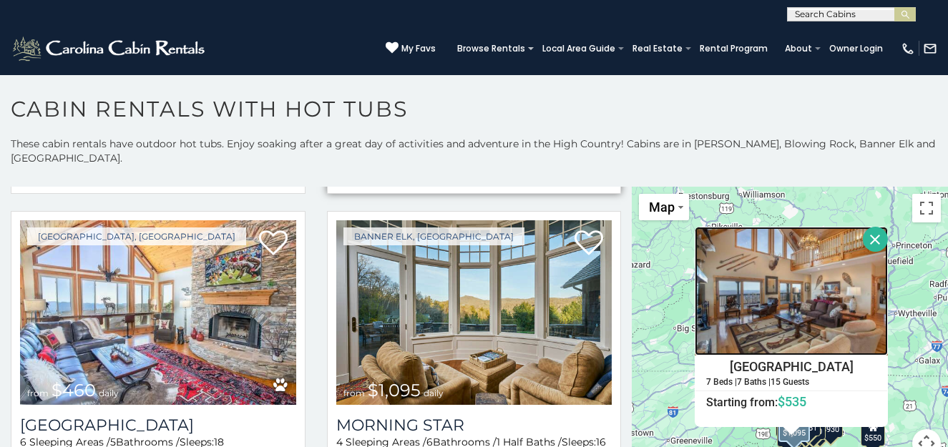
scroll to position [1288, 0]
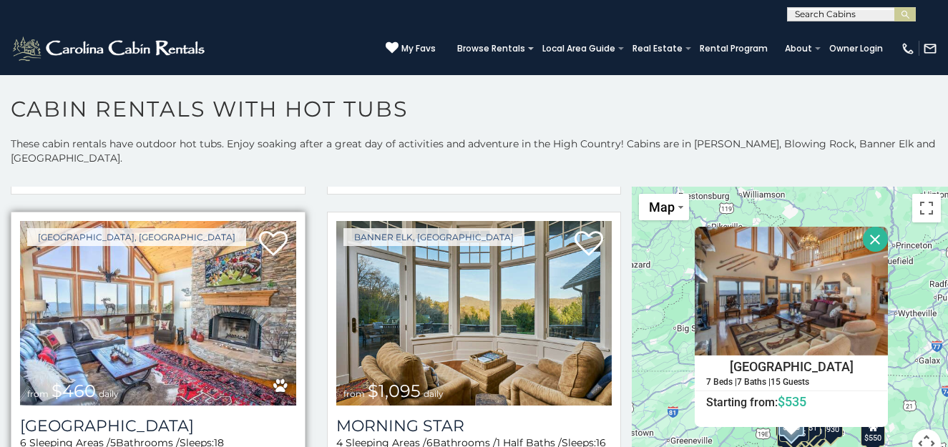
click at [210, 290] on img at bounding box center [158, 313] width 276 height 185
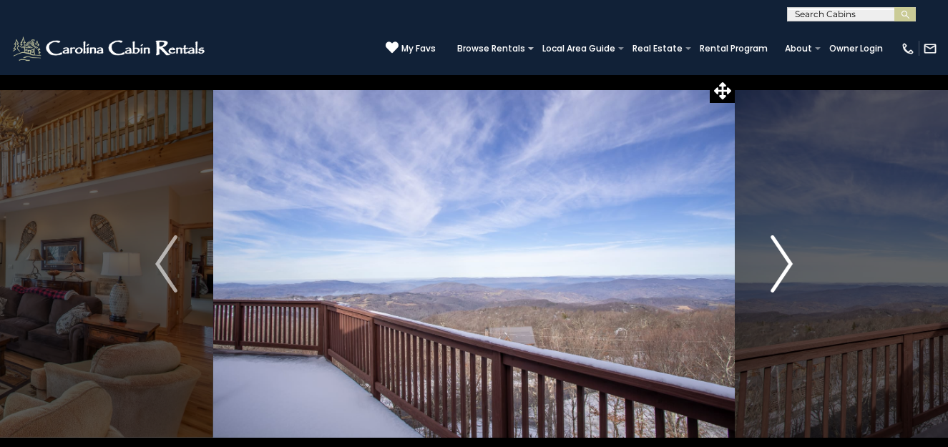
click at [781, 255] on img "Next" at bounding box center [780, 263] width 21 height 57
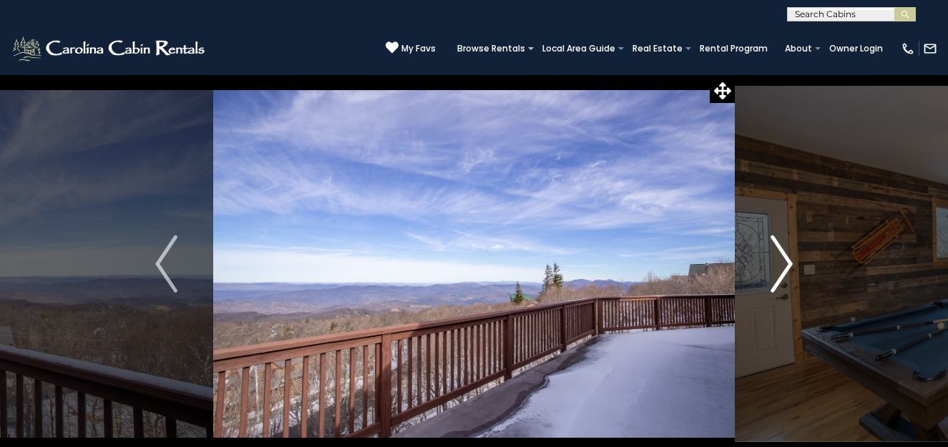
click at [781, 254] on img "Next" at bounding box center [780, 263] width 21 height 57
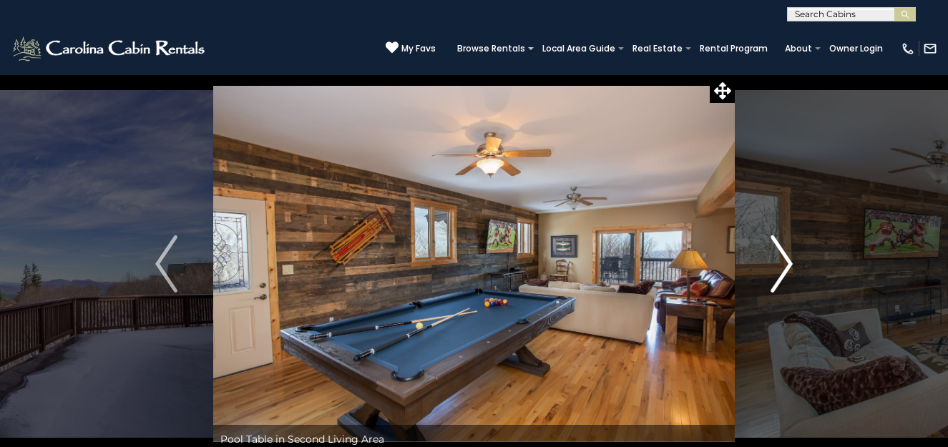
click at [780, 254] on img "Next" at bounding box center [780, 263] width 21 height 57
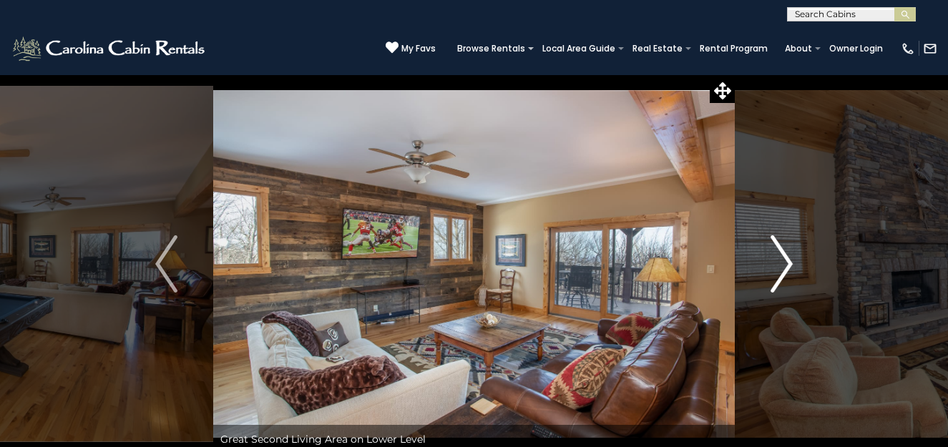
click at [780, 255] on img "Next" at bounding box center [780, 263] width 21 height 57
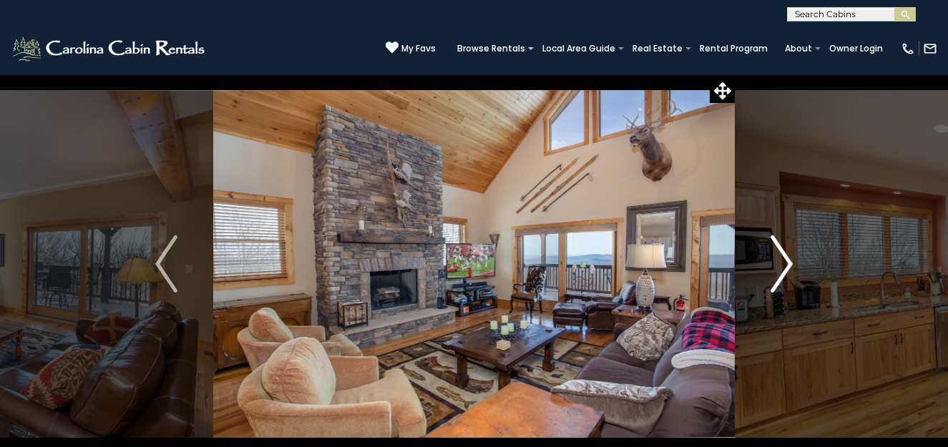
click at [780, 255] on img "Next" at bounding box center [780, 263] width 21 height 57
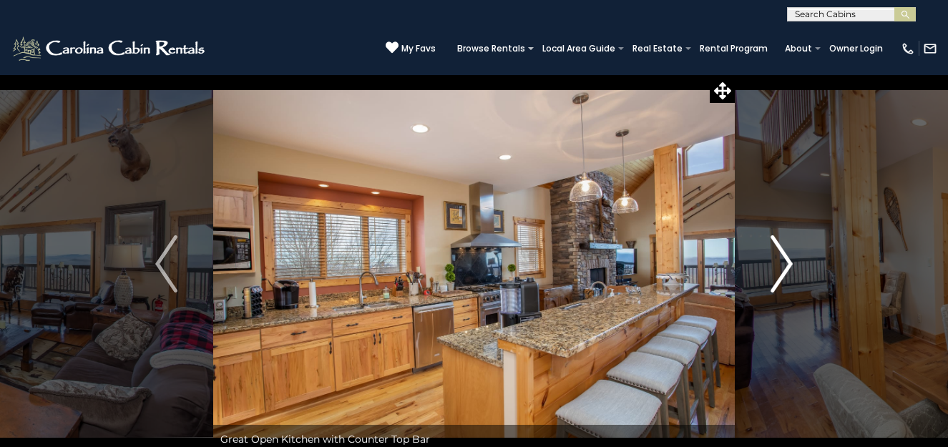
click at [780, 255] on img "Next" at bounding box center [780, 263] width 21 height 57
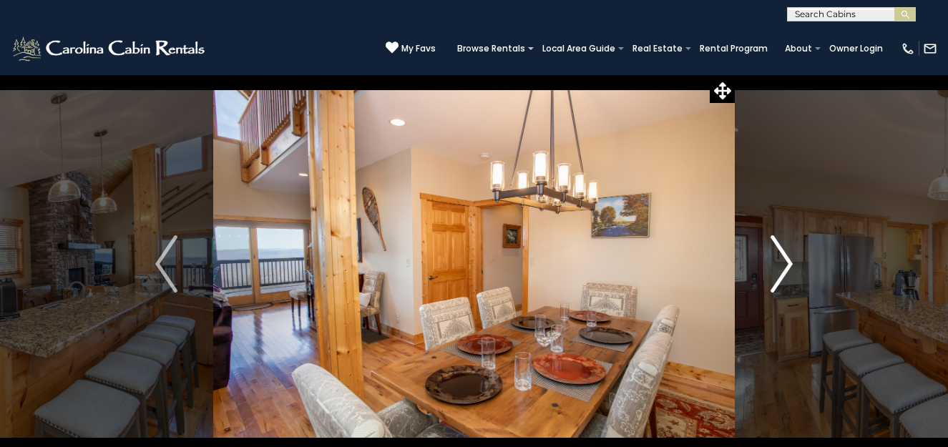
click at [780, 255] on img "Next" at bounding box center [780, 263] width 21 height 57
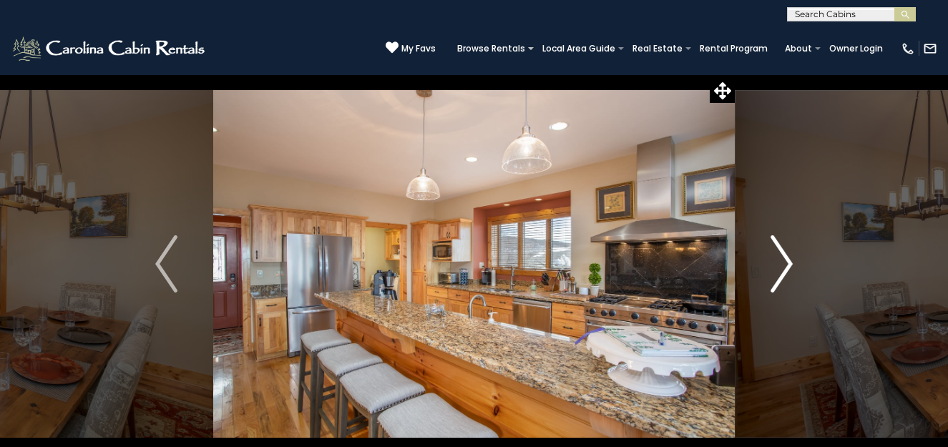
click at [780, 255] on img "Next" at bounding box center [780, 263] width 21 height 57
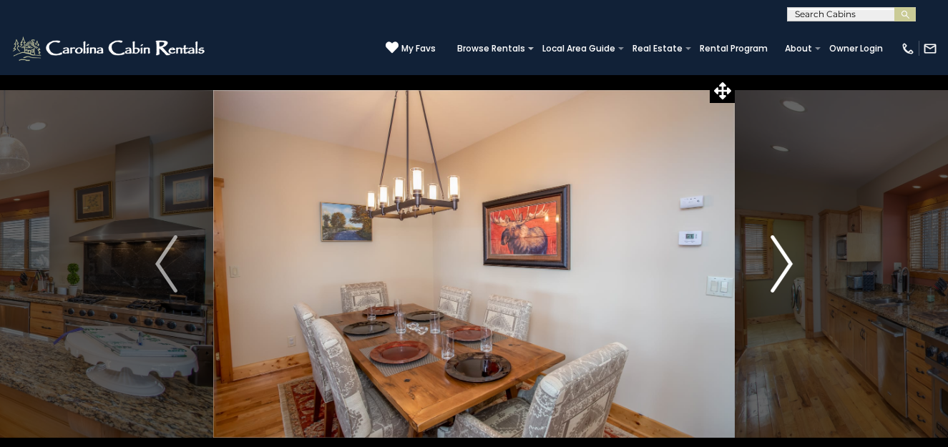
click at [780, 255] on img "Next" at bounding box center [780, 263] width 21 height 57
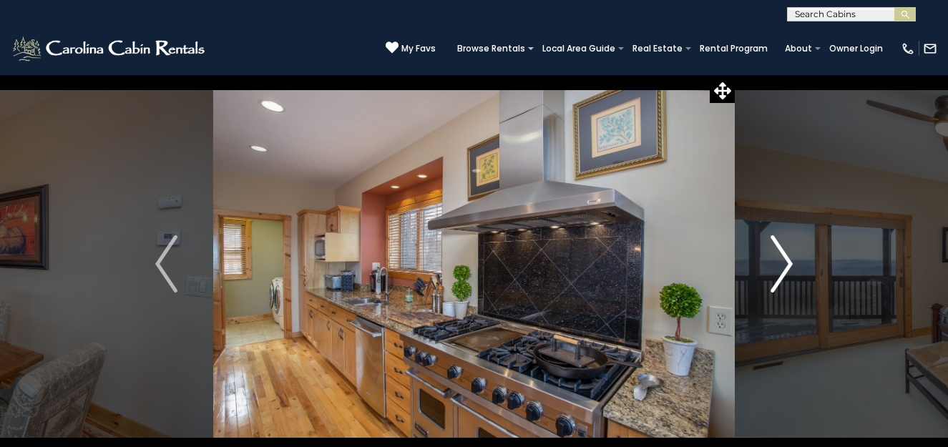
click at [780, 256] on img "Next" at bounding box center [780, 263] width 21 height 57
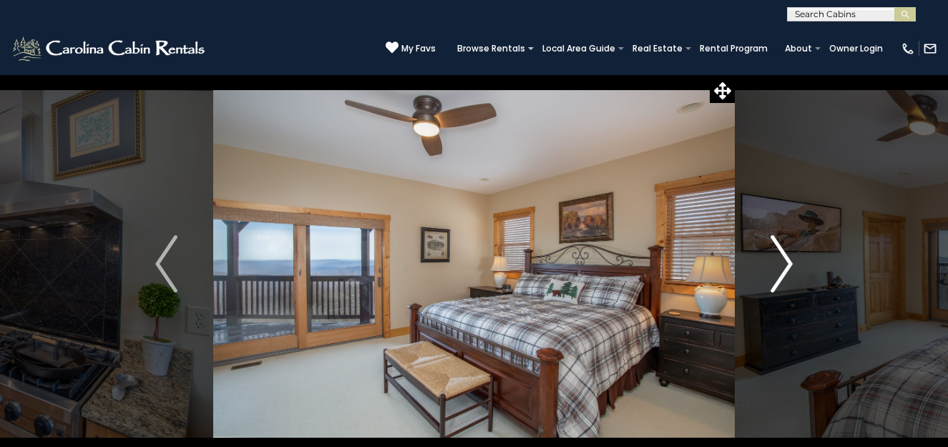
click at [780, 257] on img "Next" at bounding box center [780, 263] width 21 height 57
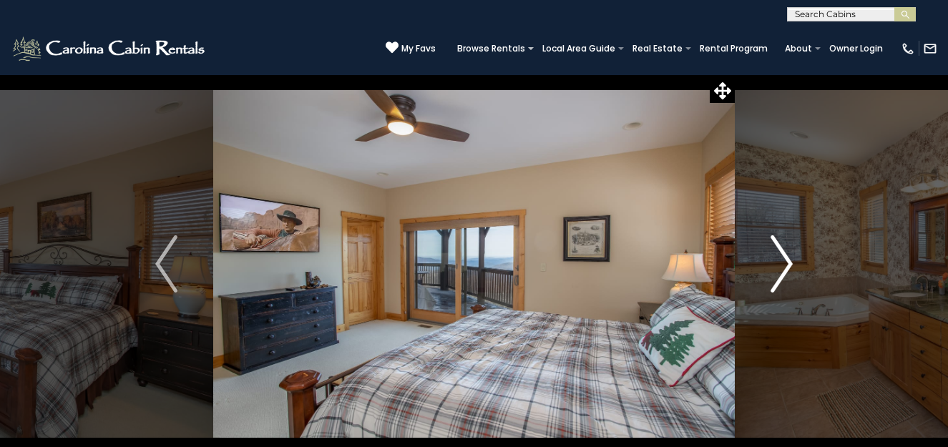
click at [780, 257] on img "Next" at bounding box center [780, 263] width 21 height 57
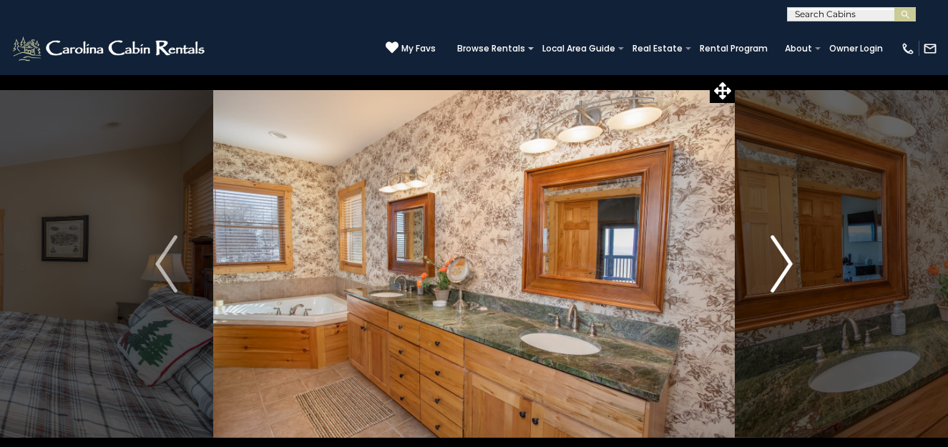
click at [780, 257] on img "Next" at bounding box center [780, 263] width 21 height 57
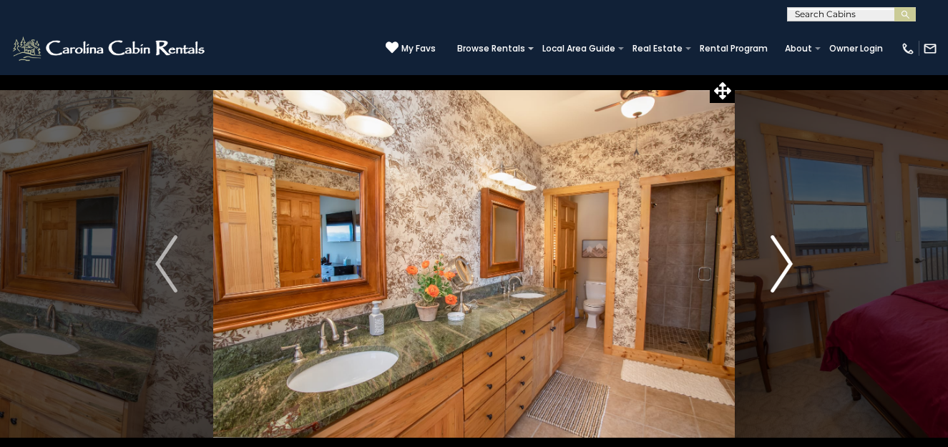
click at [780, 257] on img "Next" at bounding box center [780, 263] width 21 height 57
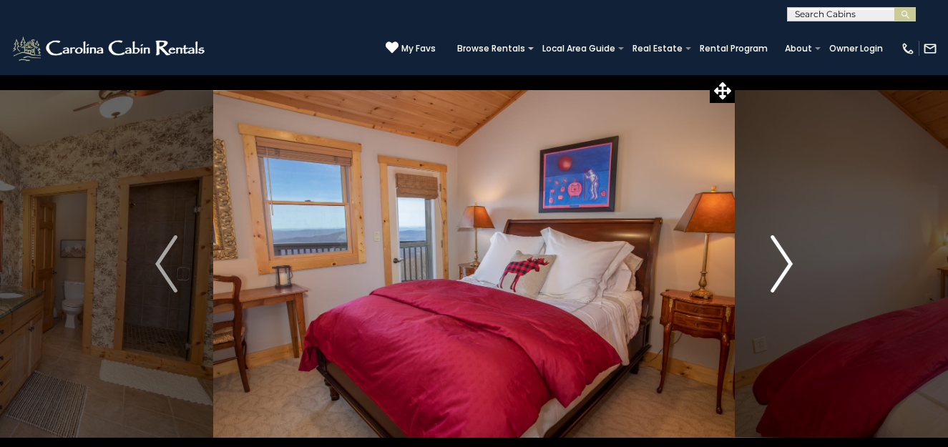
click at [780, 257] on img "Next" at bounding box center [780, 263] width 21 height 57
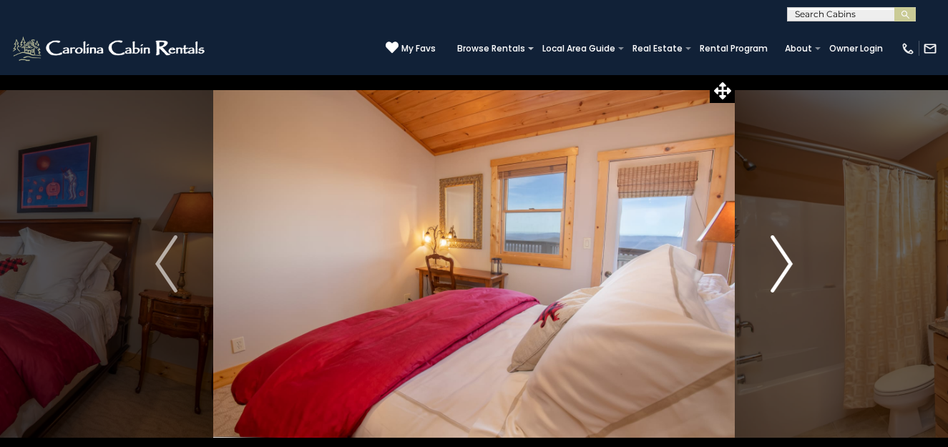
click at [780, 256] on img "Next" at bounding box center [780, 263] width 21 height 57
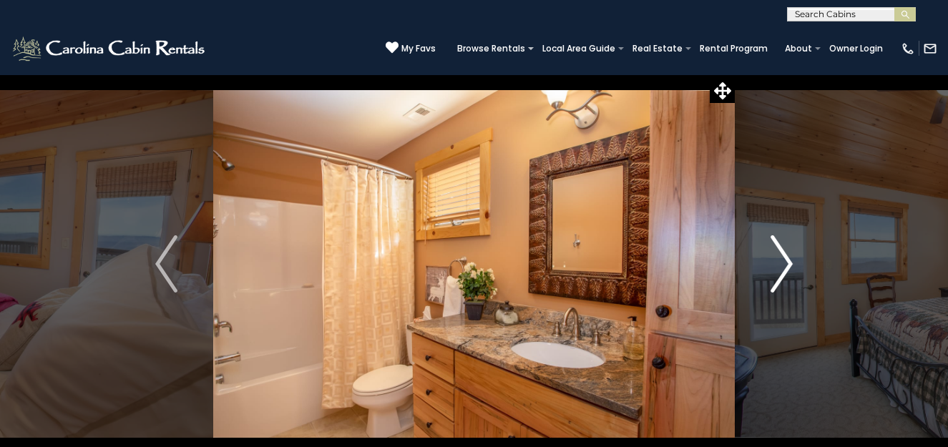
click at [780, 256] on img "Next" at bounding box center [780, 263] width 21 height 57
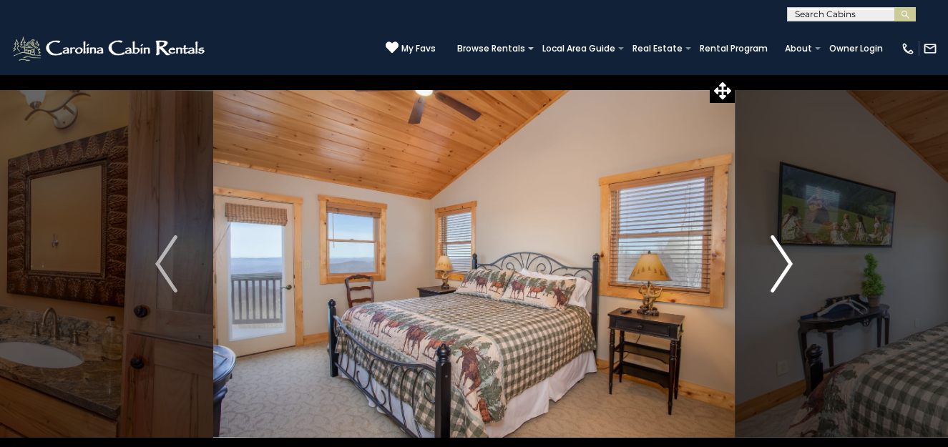
click at [780, 256] on img "Next" at bounding box center [780, 263] width 21 height 57
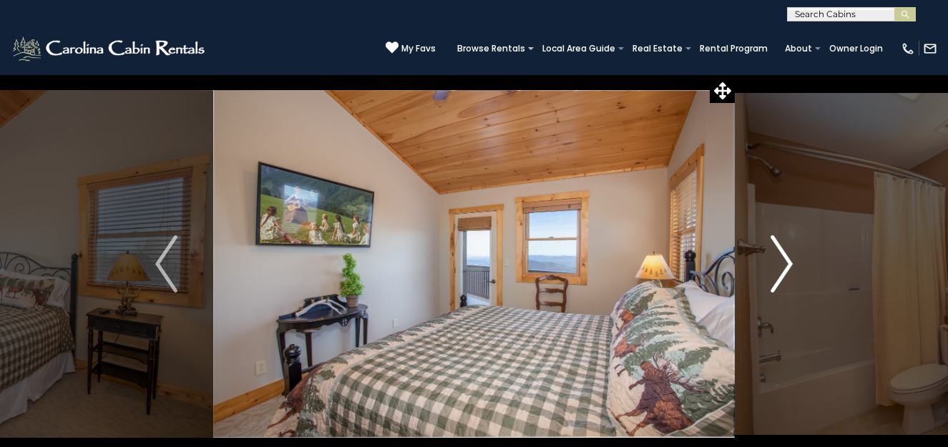
click at [780, 256] on img "Next" at bounding box center [780, 263] width 21 height 57
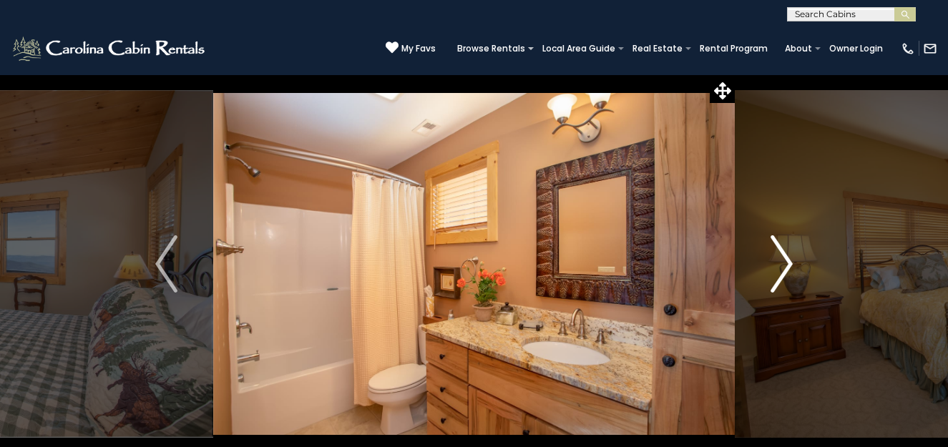
click at [780, 256] on img "Next" at bounding box center [780, 263] width 21 height 57
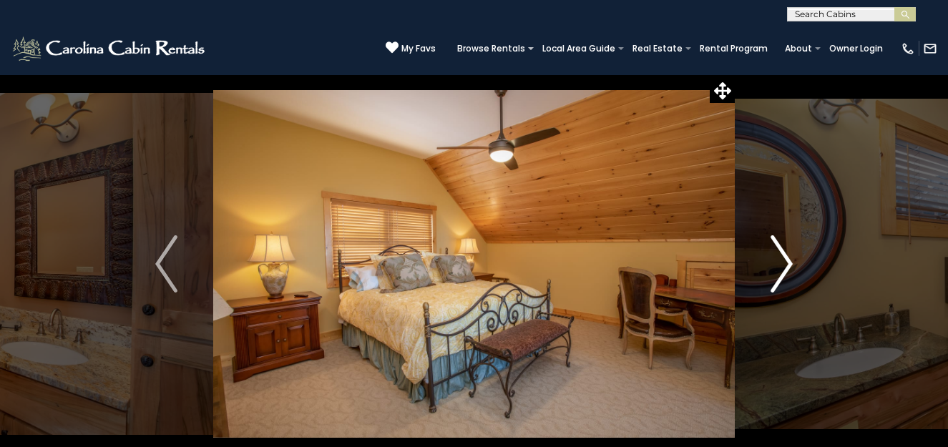
click at [780, 256] on img "Next" at bounding box center [780, 263] width 21 height 57
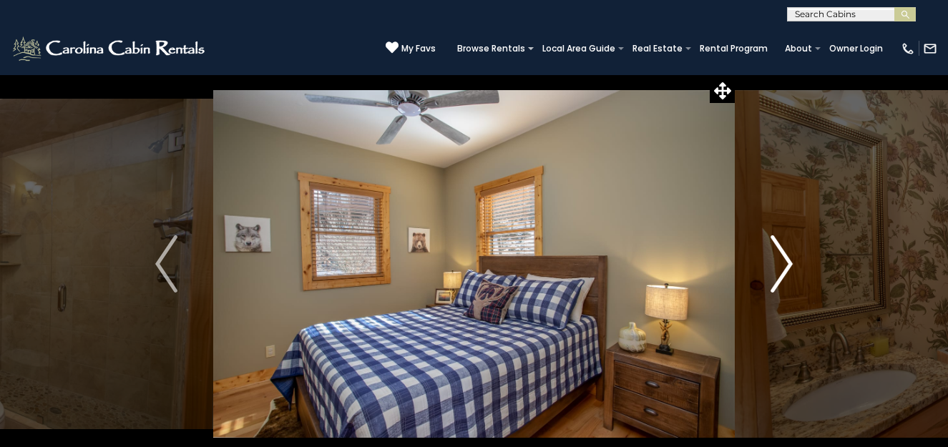
click at [788, 255] on img "Next" at bounding box center [780, 263] width 21 height 57
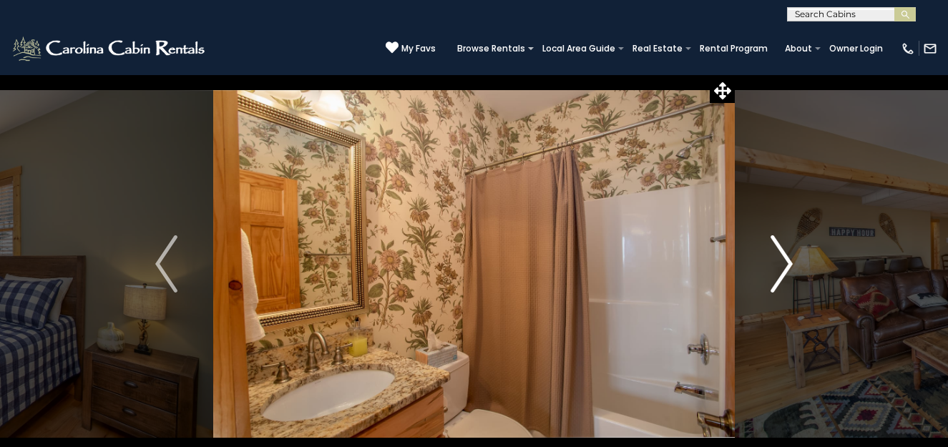
click at [788, 255] on img "Next" at bounding box center [780, 263] width 21 height 57
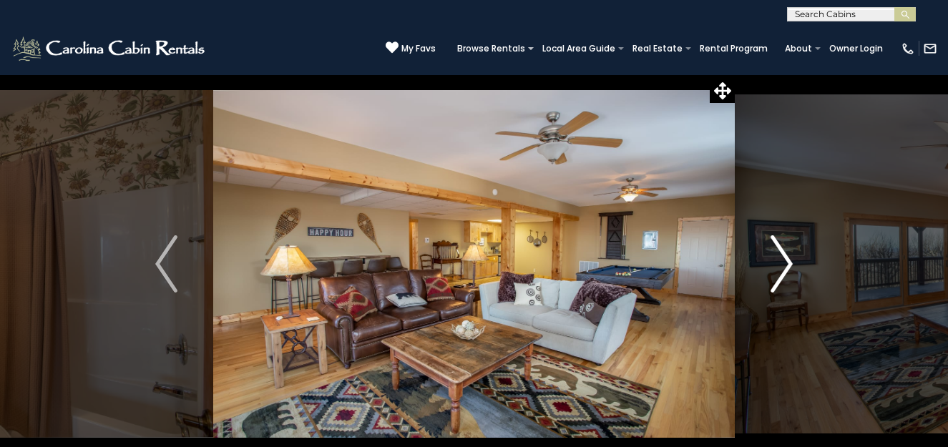
click at [788, 255] on img "Next" at bounding box center [780, 263] width 21 height 57
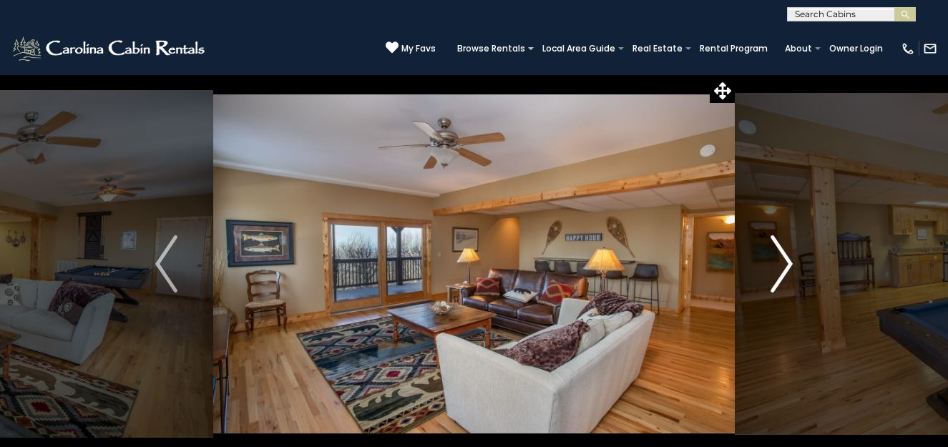
click at [788, 250] on img "Next" at bounding box center [780, 263] width 21 height 57
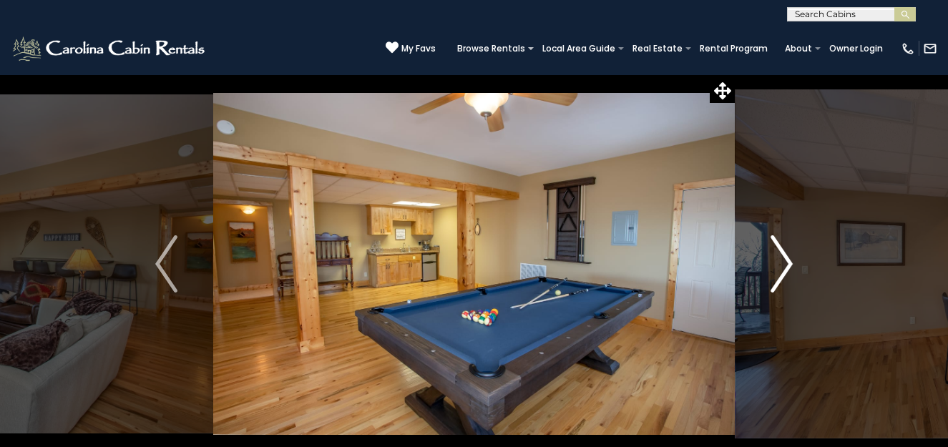
click at [788, 250] on img "Next" at bounding box center [780, 263] width 21 height 57
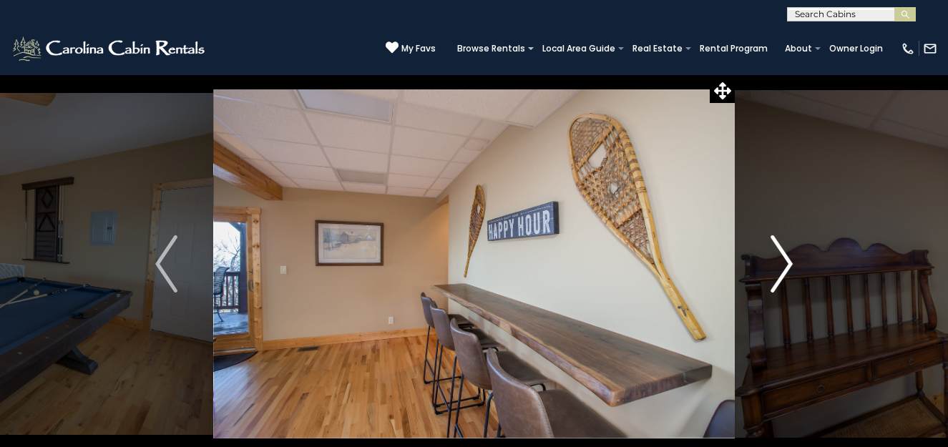
click at [788, 250] on img "Next" at bounding box center [780, 263] width 21 height 57
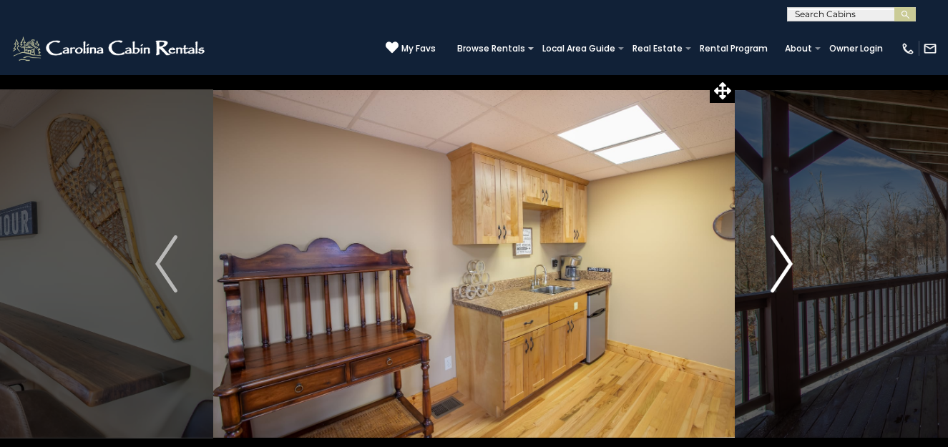
click at [788, 250] on img "Next" at bounding box center [780, 263] width 21 height 57
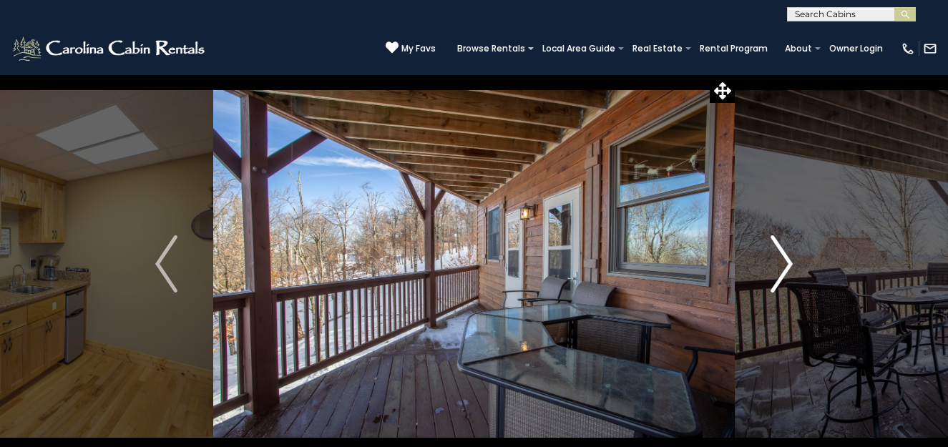
click at [788, 250] on img "Next" at bounding box center [780, 263] width 21 height 57
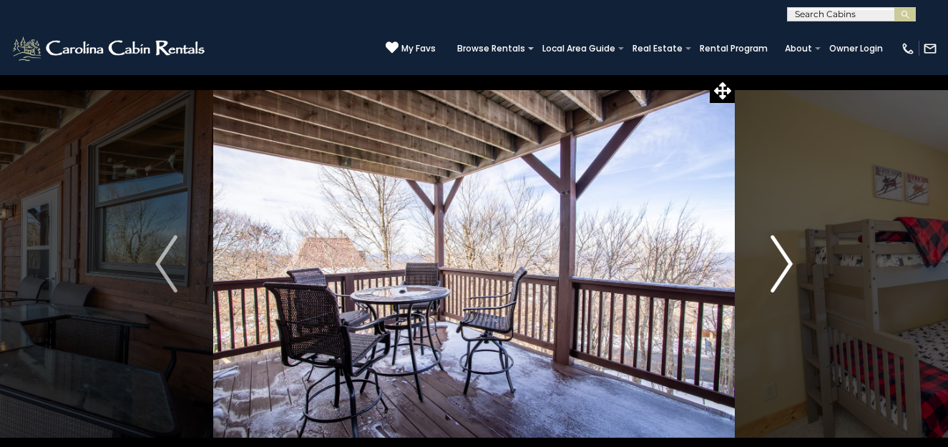
click at [788, 250] on img "Next" at bounding box center [780, 263] width 21 height 57
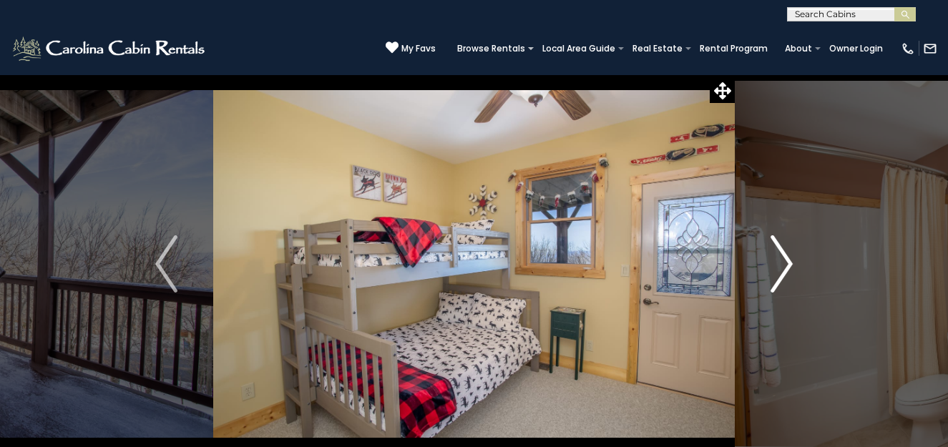
click at [788, 250] on img "Next" at bounding box center [780, 263] width 21 height 57
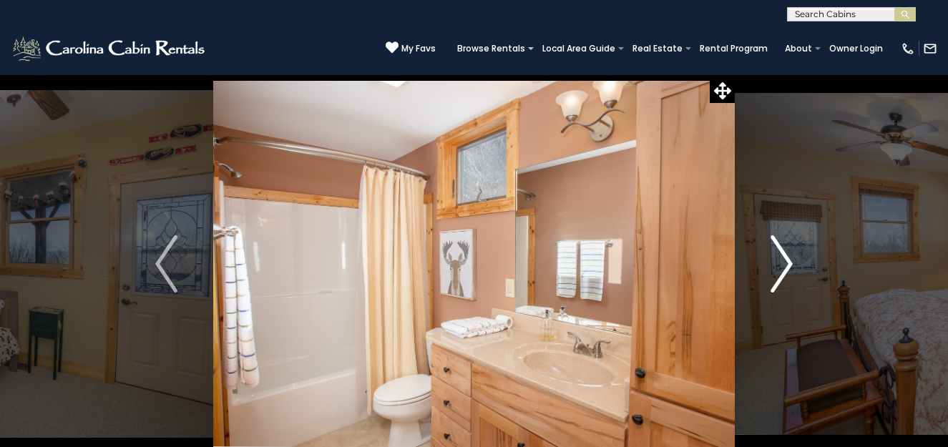
click at [788, 250] on img "Next" at bounding box center [780, 263] width 21 height 57
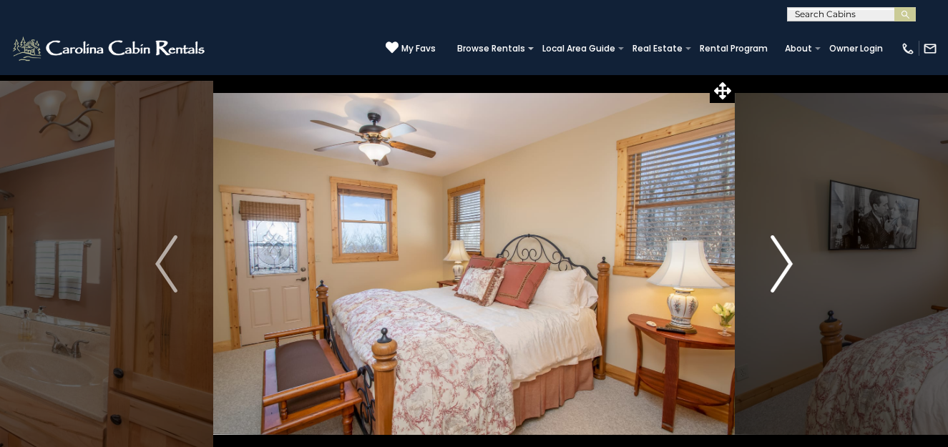
click at [788, 250] on img "Next" at bounding box center [780, 263] width 21 height 57
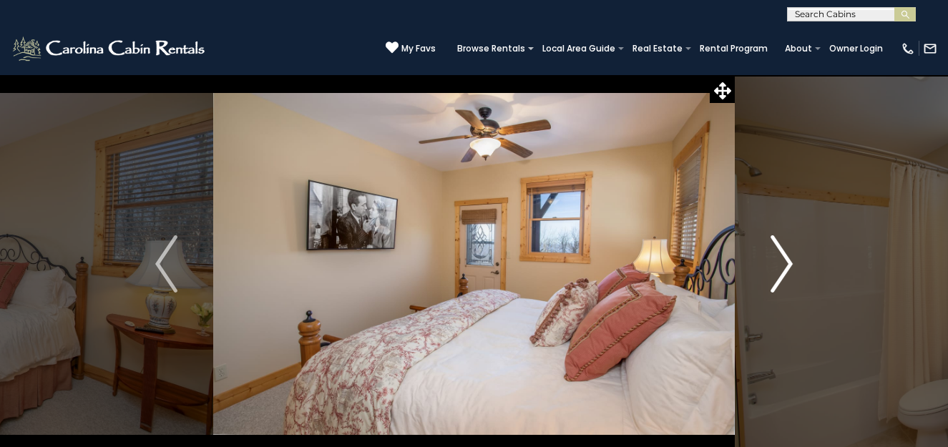
click at [788, 250] on img "Next" at bounding box center [780, 263] width 21 height 57
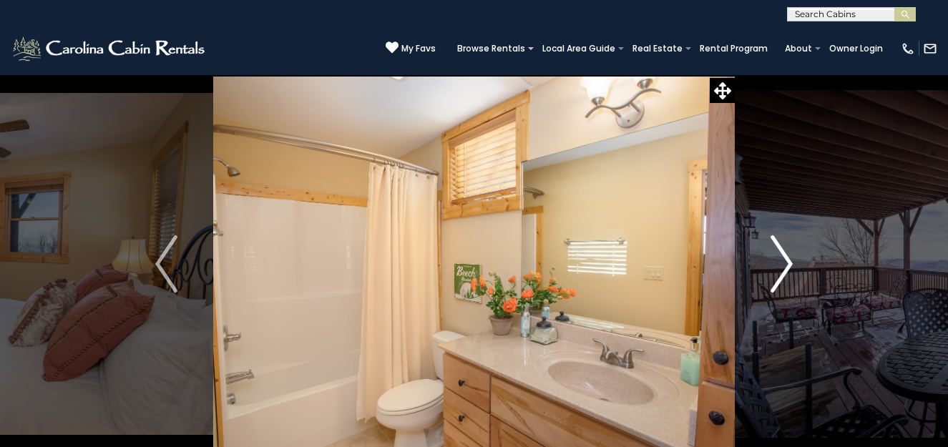
click at [788, 249] on img "Next" at bounding box center [780, 263] width 21 height 57
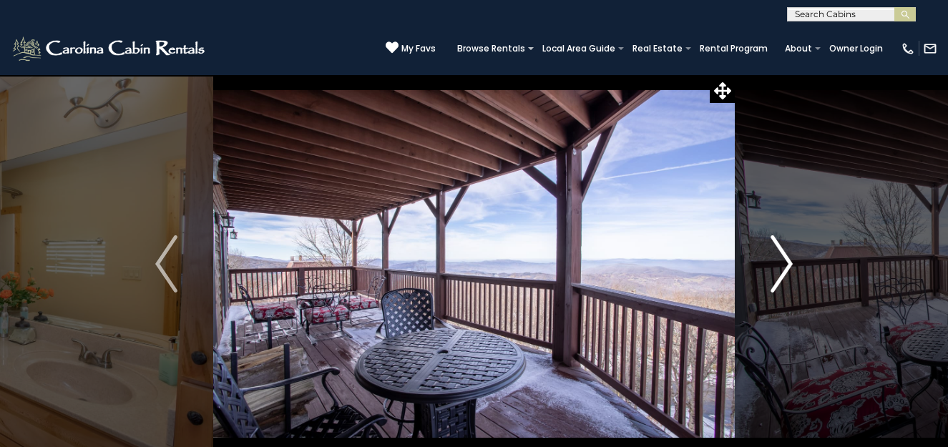
click at [788, 249] on img "Next" at bounding box center [780, 263] width 21 height 57
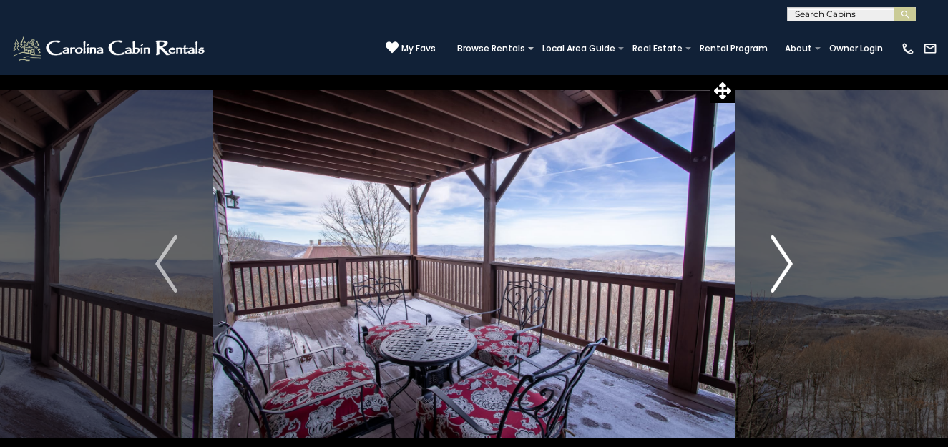
click at [788, 249] on img "Next" at bounding box center [780, 263] width 21 height 57
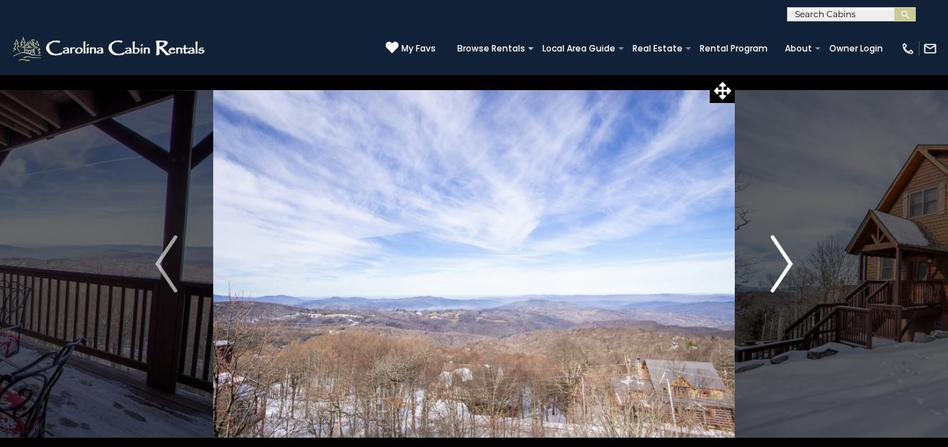
click at [788, 249] on img "Next" at bounding box center [780, 263] width 21 height 57
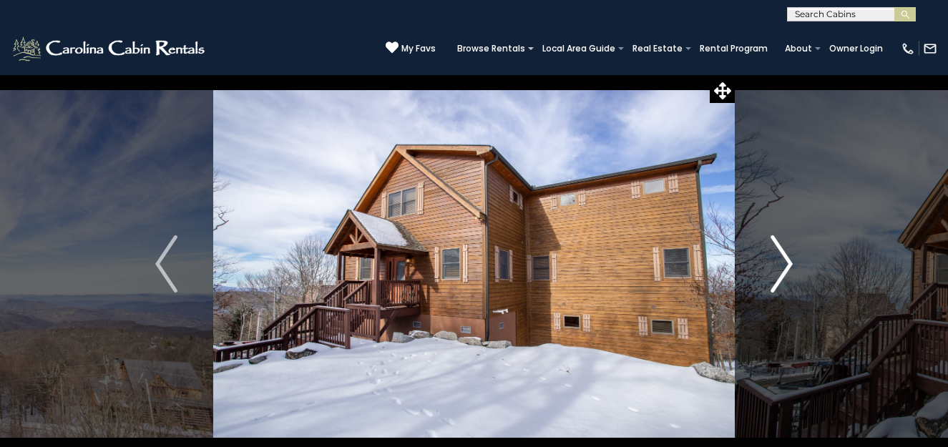
click at [788, 249] on img "Next" at bounding box center [780, 263] width 21 height 57
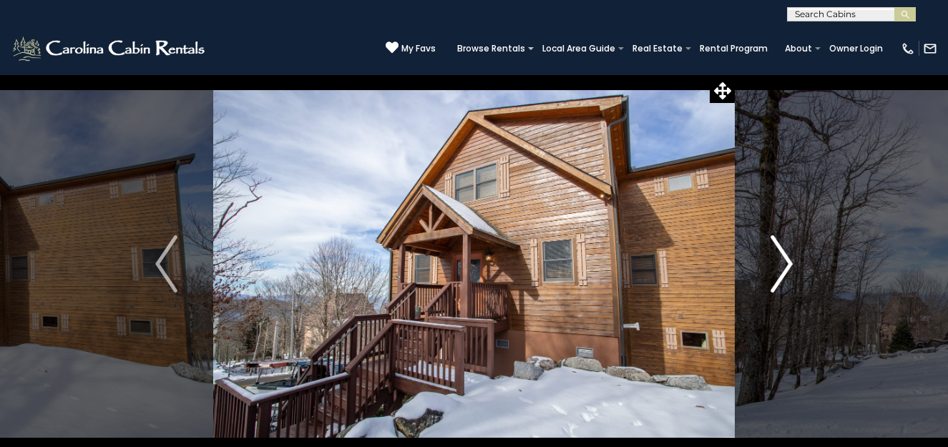
click at [788, 249] on img "Next" at bounding box center [780, 263] width 21 height 57
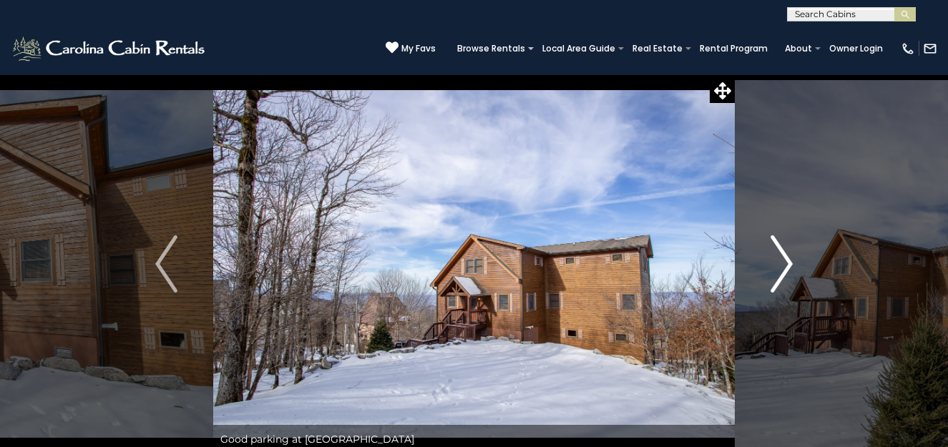
click at [788, 249] on img "Next" at bounding box center [780, 263] width 21 height 57
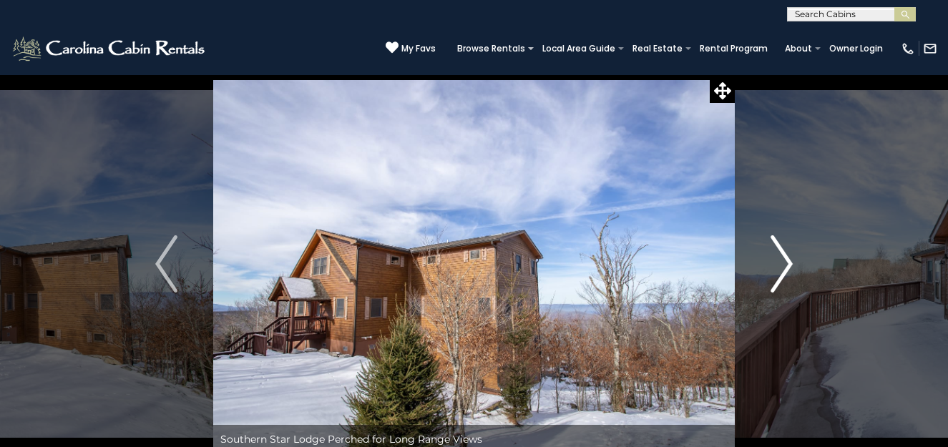
click at [788, 249] on img "Next" at bounding box center [780, 263] width 21 height 57
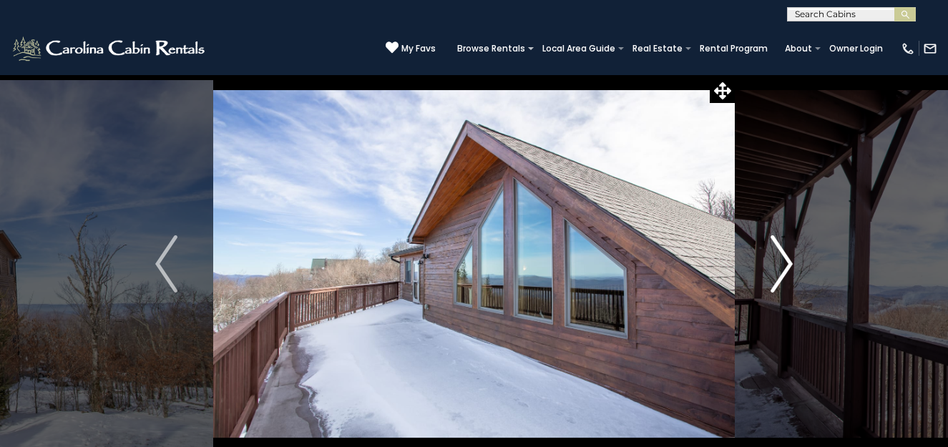
click at [788, 249] on img "Next" at bounding box center [780, 263] width 21 height 57
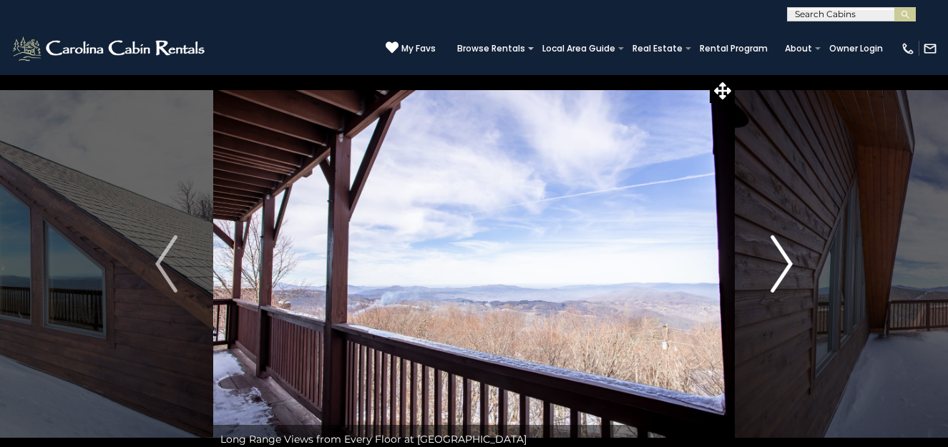
click at [788, 249] on img "Next" at bounding box center [780, 263] width 21 height 57
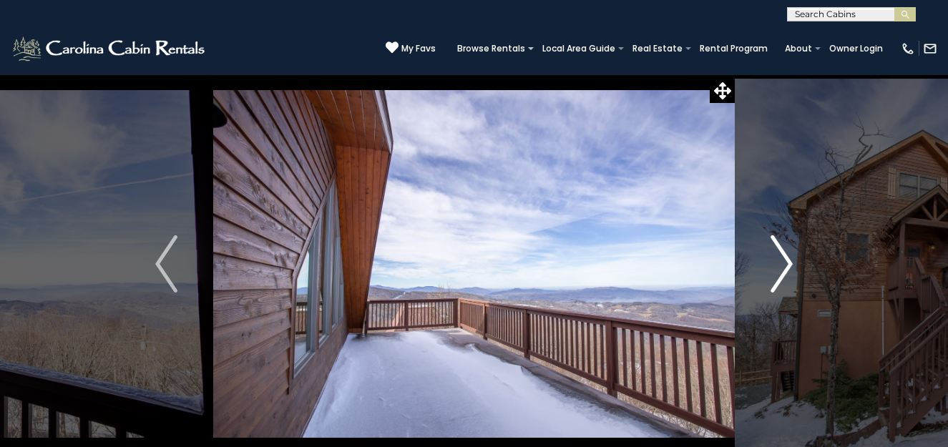
click at [788, 249] on img "Next" at bounding box center [780, 263] width 21 height 57
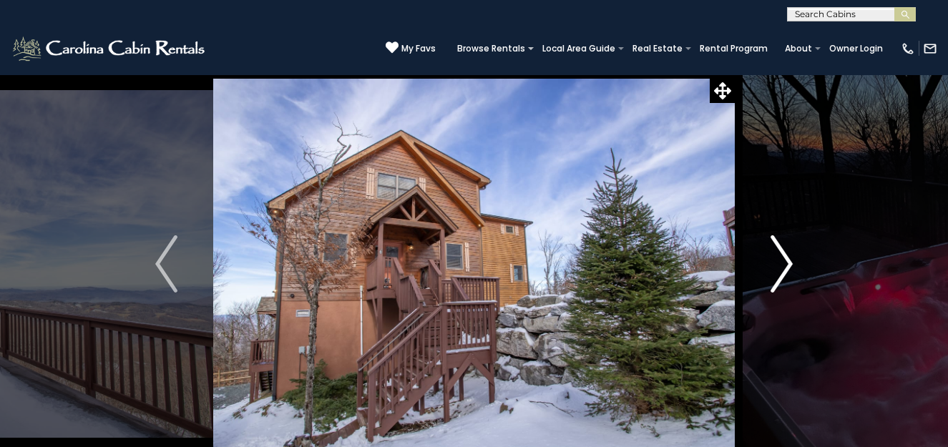
click at [788, 249] on img "Next" at bounding box center [780, 263] width 21 height 57
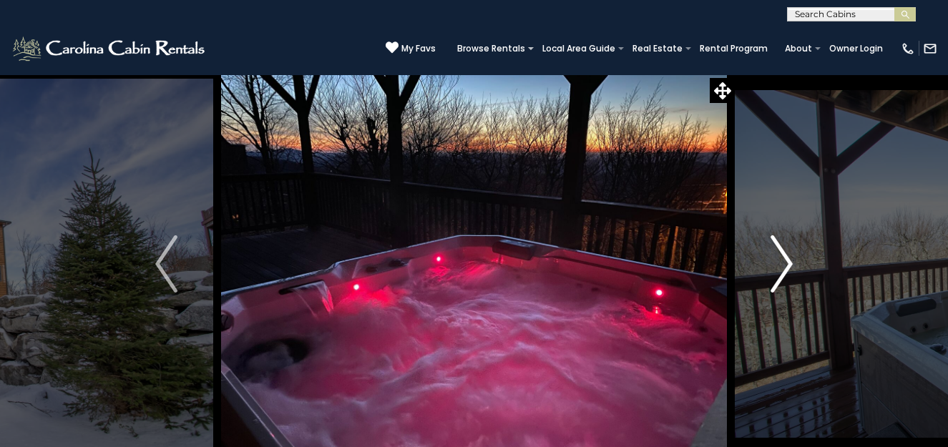
click at [788, 249] on img "Next" at bounding box center [780, 263] width 21 height 57
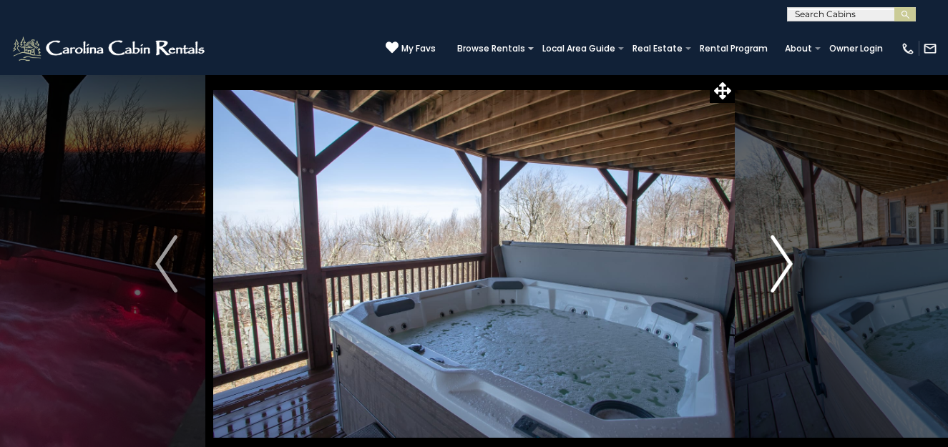
click at [788, 249] on img "Next" at bounding box center [780, 263] width 21 height 57
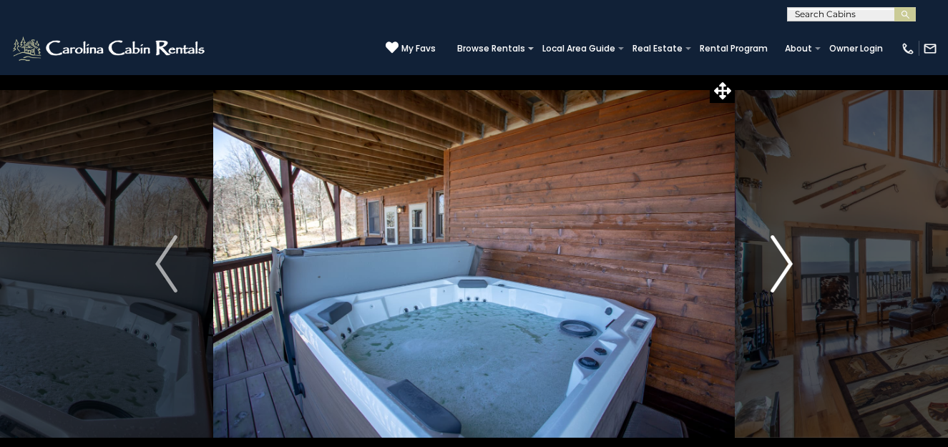
click at [785, 262] on img "Next" at bounding box center [780, 263] width 21 height 57
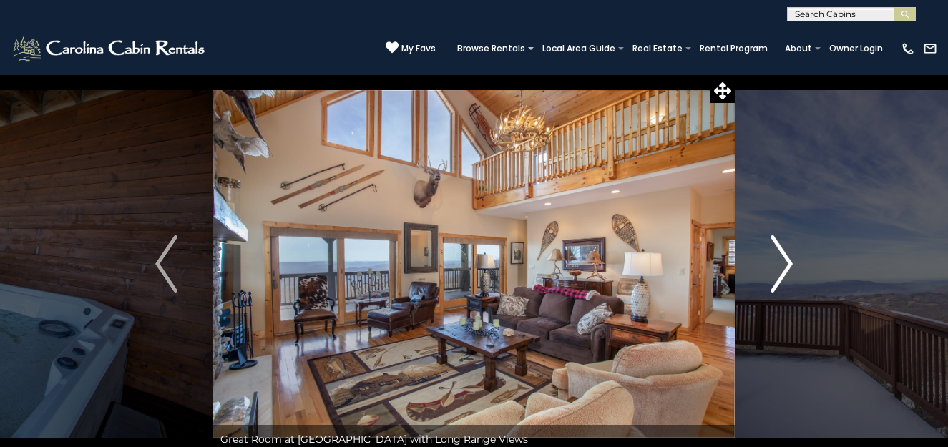
click at [790, 262] on img "Next" at bounding box center [780, 263] width 21 height 57
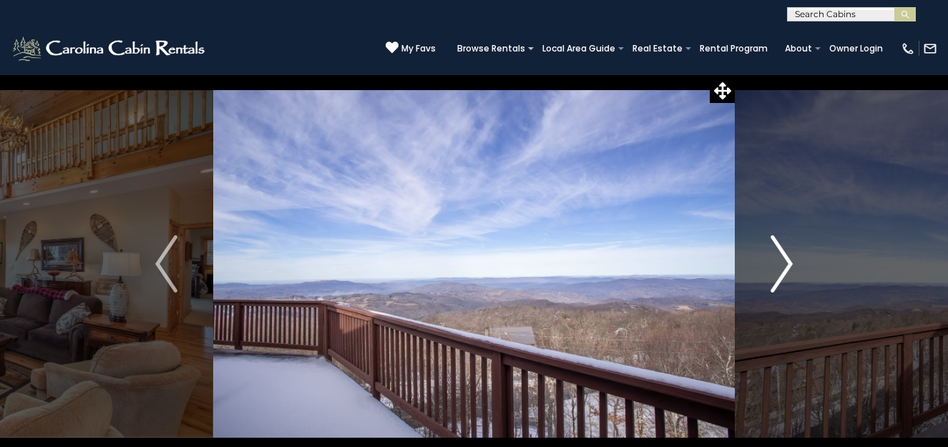
click at [777, 258] on img "Next" at bounding box center [780, 263] width 21 height 57
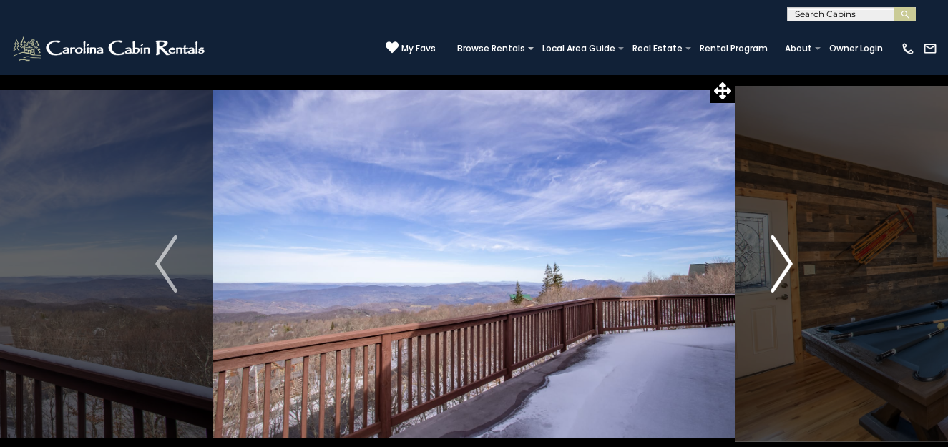
click at [784, 259] on img "Next" at bounding box center [780, 263] width 21 height 57
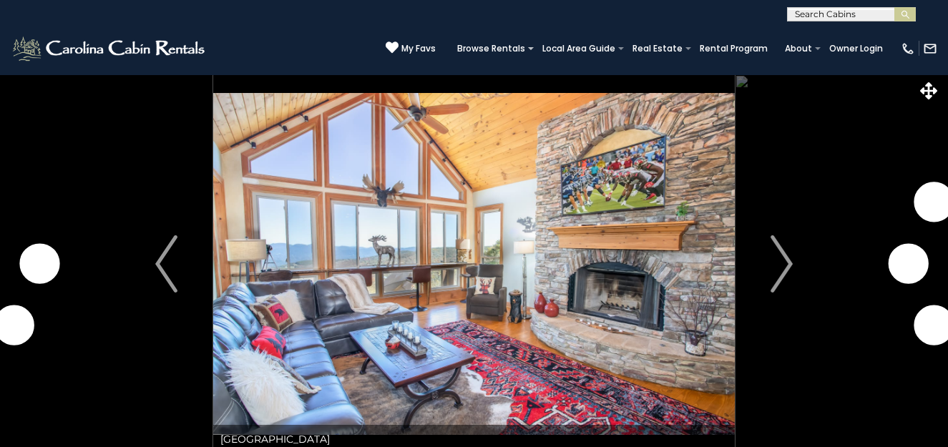
click at [788, 258] on img "Next" at bounding box center [780, 263] width 21 height 57
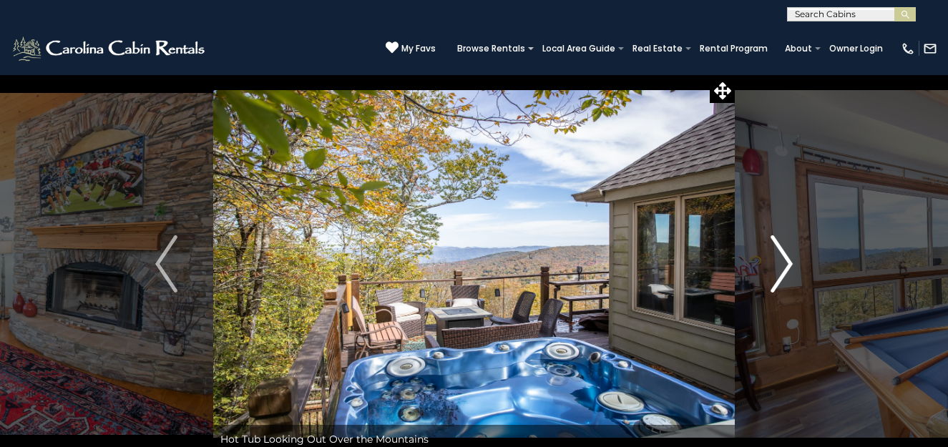
click at [785, 257] on img "Next" at bounding box center [780, 263] width 21 height 57
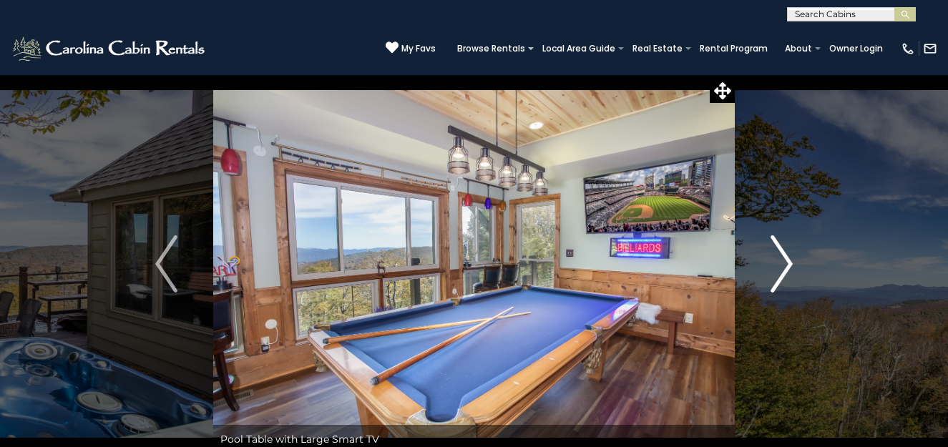
click at [785, 258] on img "Next" at bounding box center [780, 263] width 21 height 57
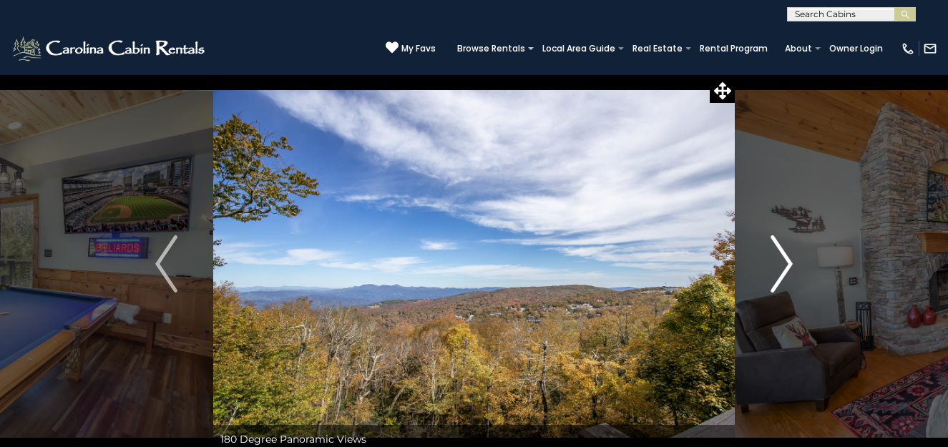
click at [785, 257] on img "Next" at bounding box center [780, 263] width 21 height 57
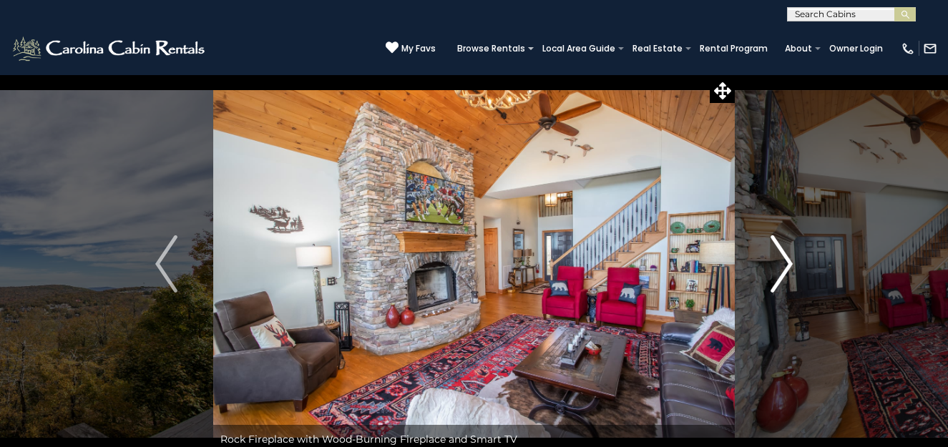
click at [785, 257] on img "Next" at bounding box center [780, 263] width 21 height 57
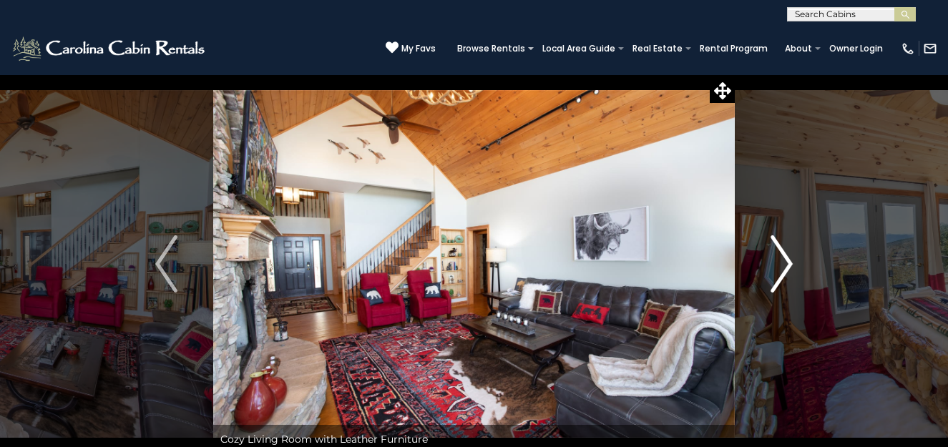
click at [785, 257] on img "Next" at bounding box center [780, 263] width 21 height 57
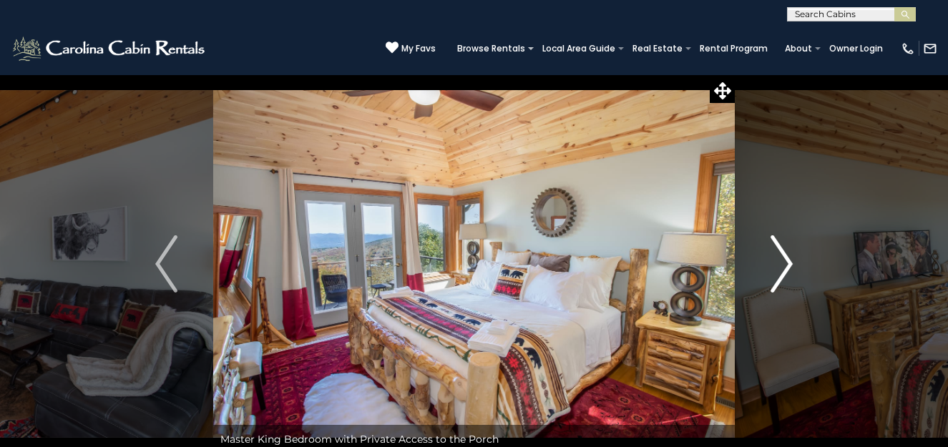
click at [785, 257] on img "Next" at bounding box center [780, 263] width 21 height 57
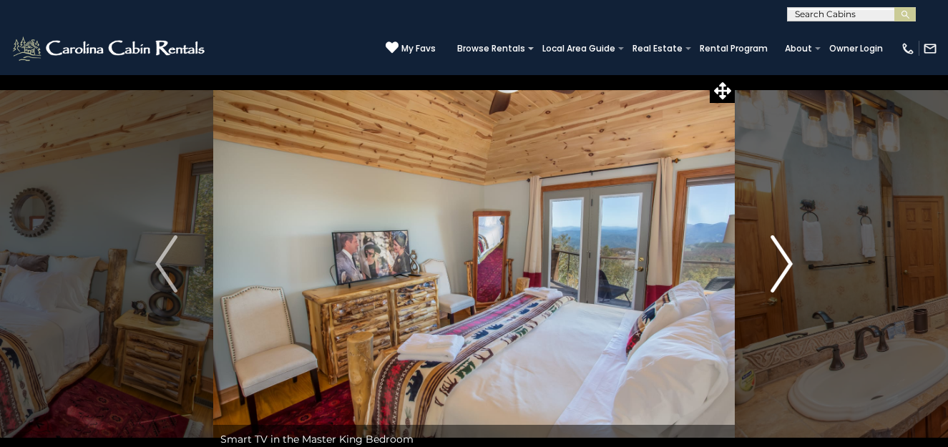
click at [785, 257] on img "Next" at bounding box center [780, 263] width 21 height 57
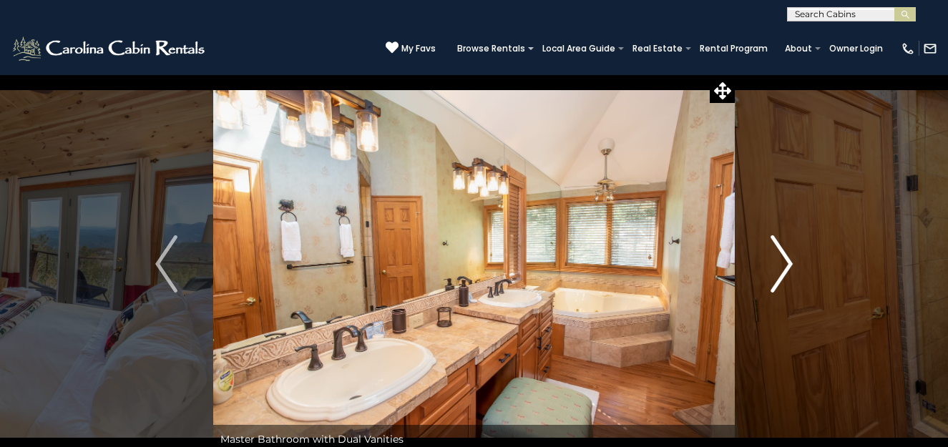
click at [785, 257] on img "Next" at bounding box center [780, 263] width 21 height 57
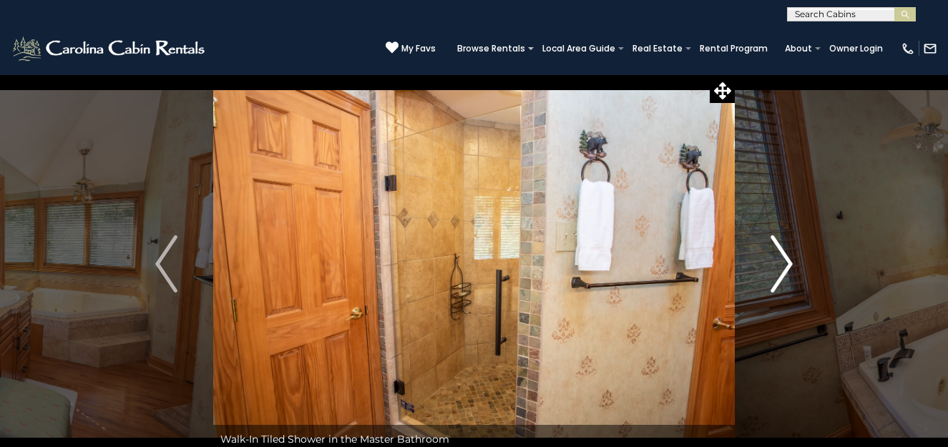
click at [785, 255] on img "Next" at bounding box center [780, 263] width 21 height 57
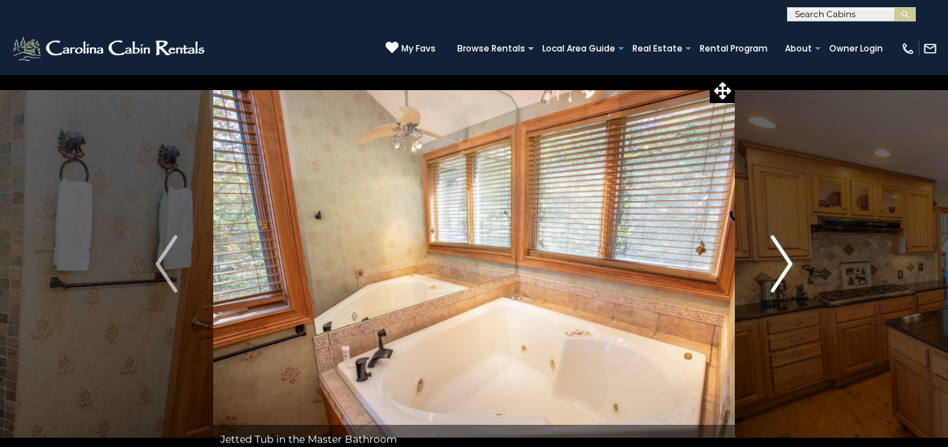
click at [785, 255] on img "Next" at bounding box center [780, 263] width 21 height 57
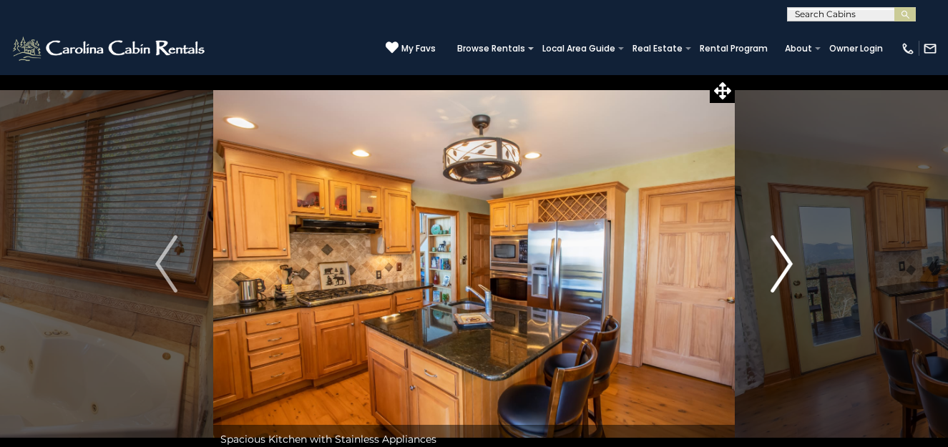
click at [785, 255] on img "Next" at bounding box center [780, 263] width 21 height 57
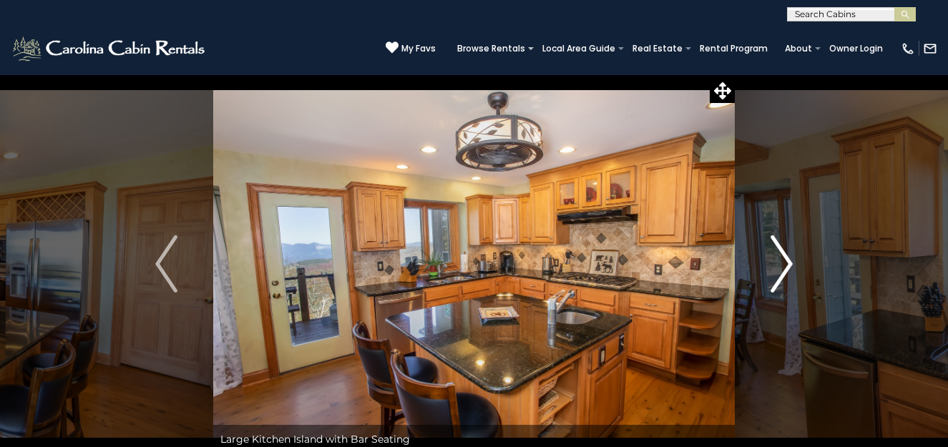
click at [785, 255] on img "Next" at bounding box center [780, 263] width 21 height 57
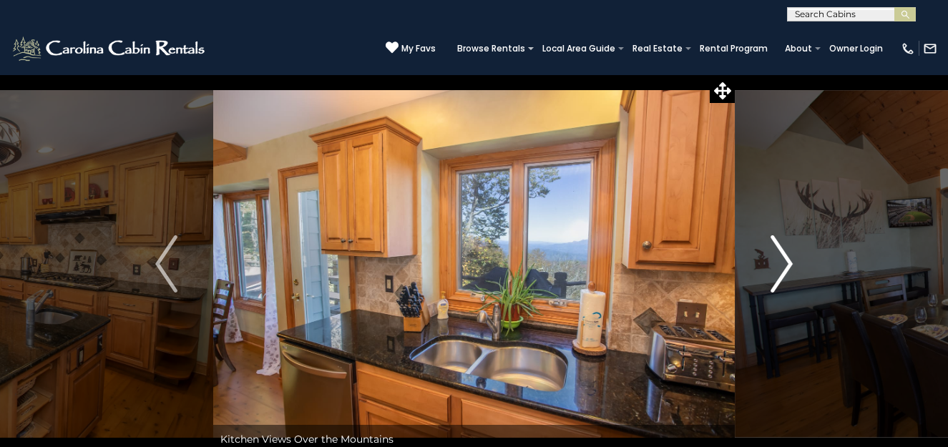
click at [785, 255] on img "Next" at bounding box center [780, 263] width 21 height 57
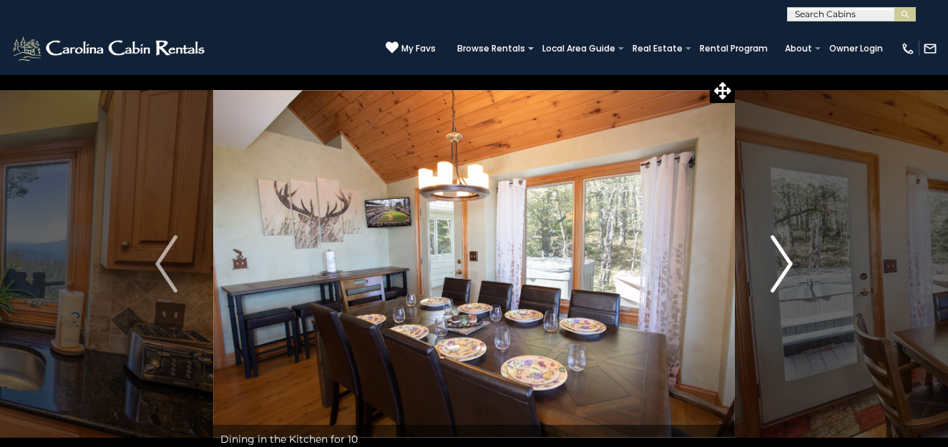
click at [785, 255] on img "Next" at bounding box center [780, 263] width 21 height 57
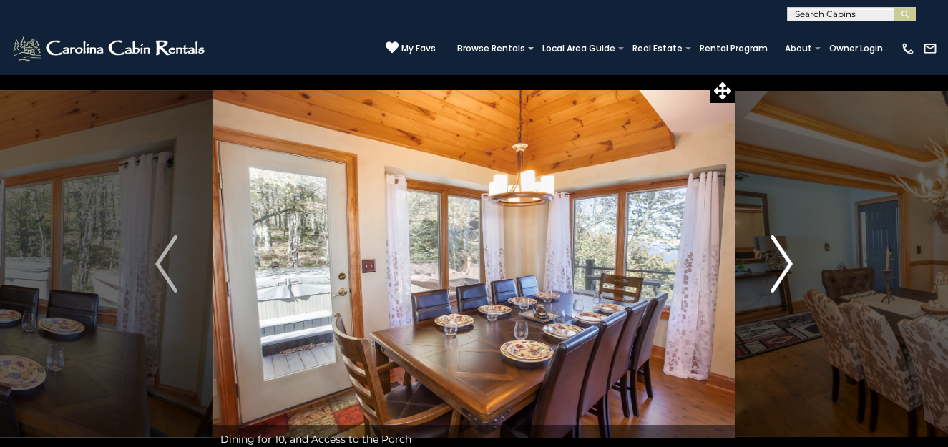
click at [785, 255] on img "Next" at bounding box center [780, 263] width 21 height 57
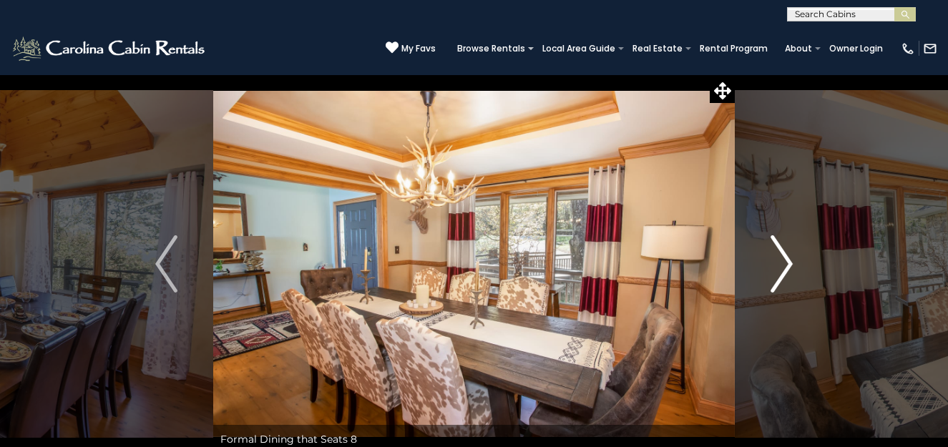
click at [785, 255] on img "Next" at bounding box center [780, 263] width 21 height 57
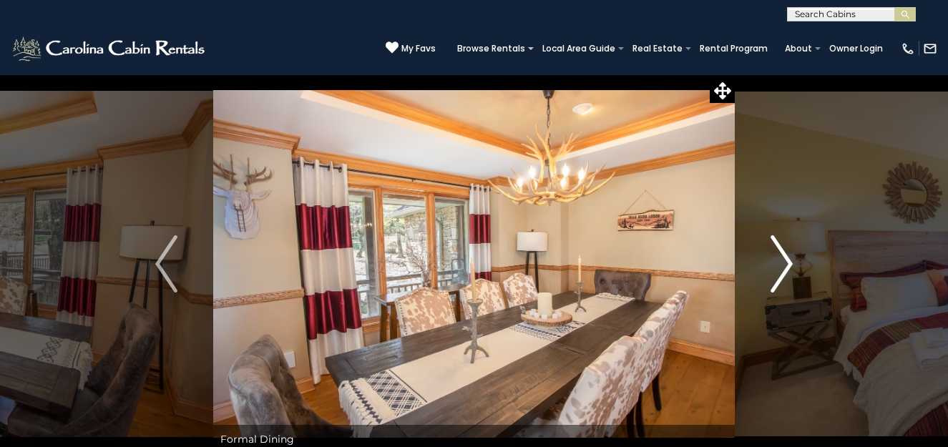
click at [785, 254] on img "Next" at bounding box center [780, 263] width 21 height 57
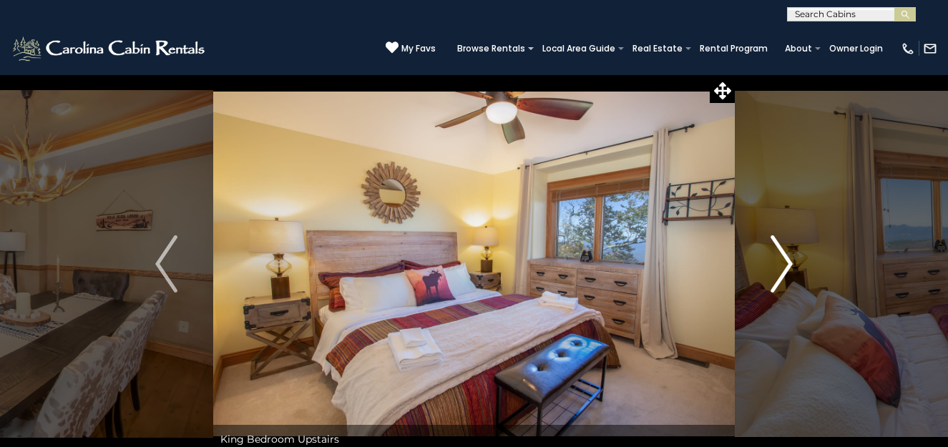
click at [785, 254] on img "Next" at bounding box center [780, 263] width 21 height 57
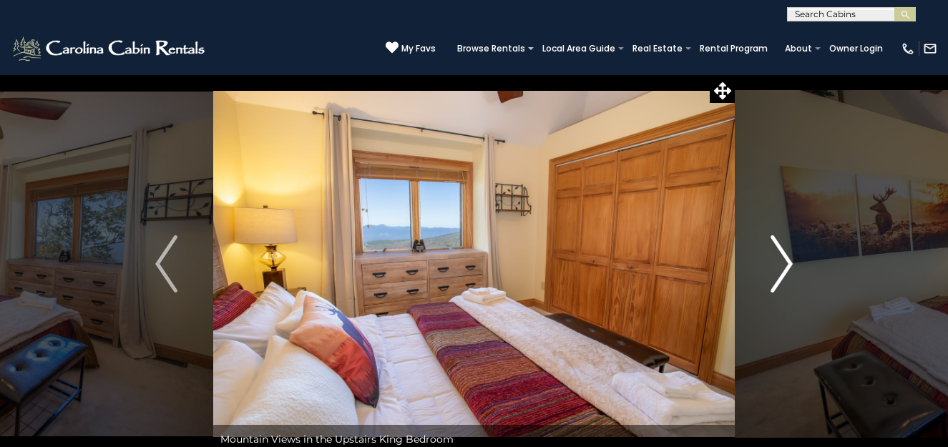
click at [785, 254] on img "Next" at bounding box center [780, 263] width 21 height 57
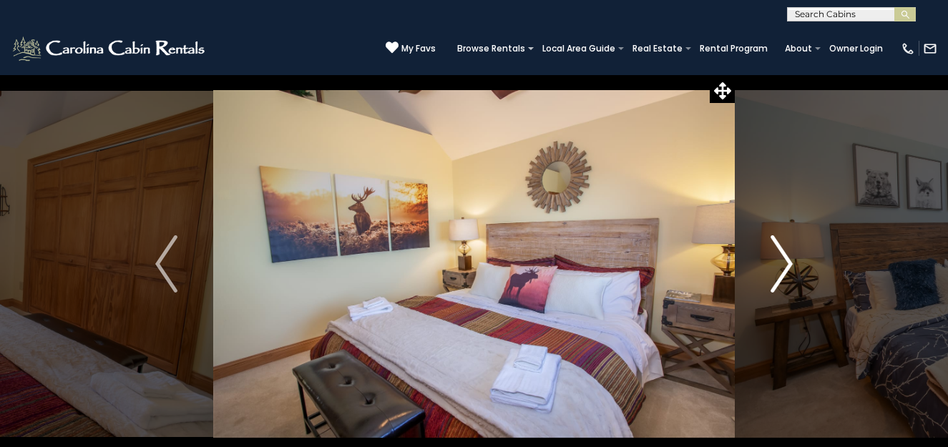
click at [785, 254] on img "Next" at bounding box center [780, 263] width 21 height 57
